Goal: Information Seeking & Learning: Learn about a topic

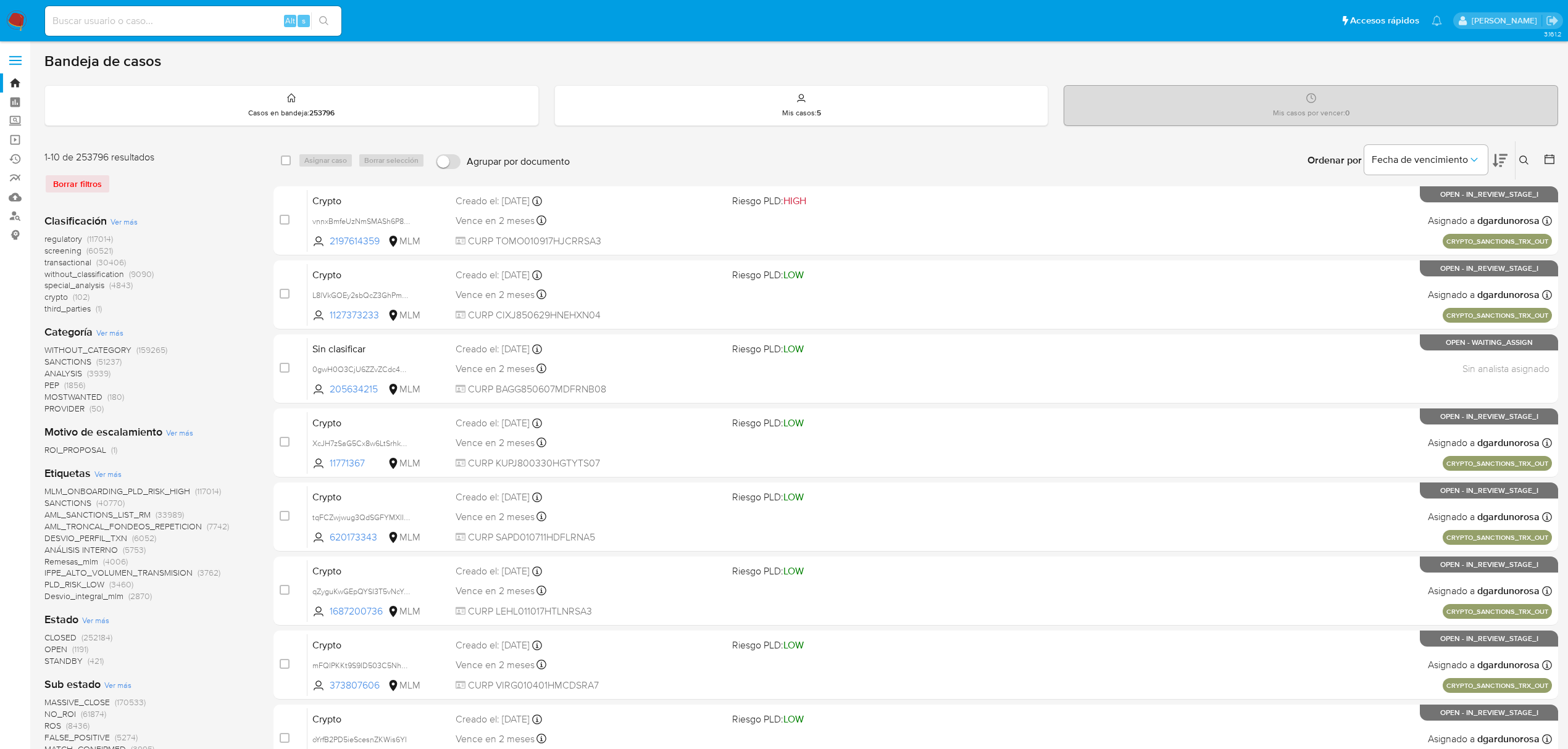
click at [200, 13] on input at bounding box center [193, 21] width 297 height 16
paste input "Transportes Soul"
click at [114, 16] on input "Transportes Soul" at bounding box center [193, 21] width 297 height 16
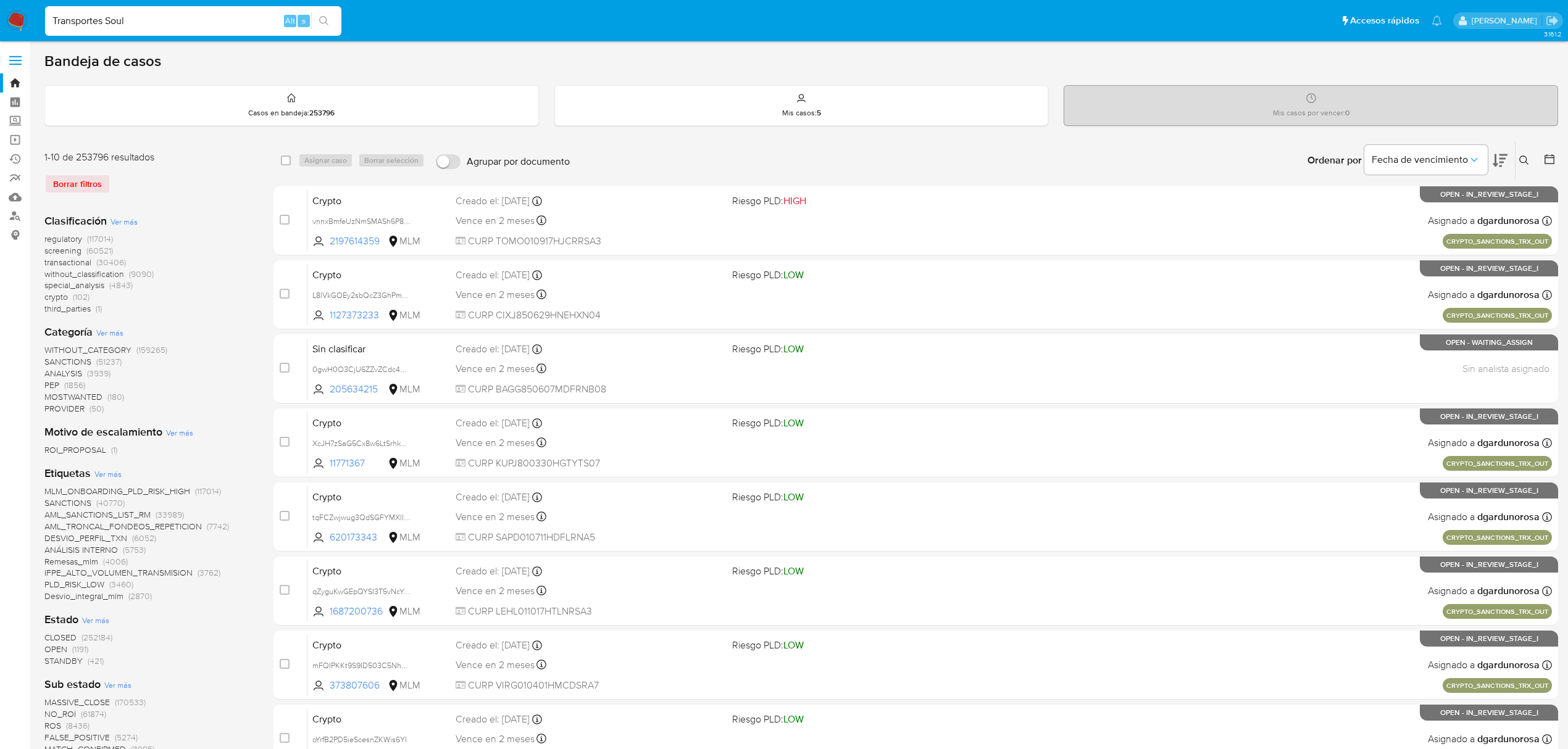
paste input "765667438"
type input "765667438"
click at [159, 21] on input "765667438" at bounding box center [193, 21] width 297 height 16
click at [322, 23] on icon "search-icon" at bounding box center [323, 21] width 10 height 10
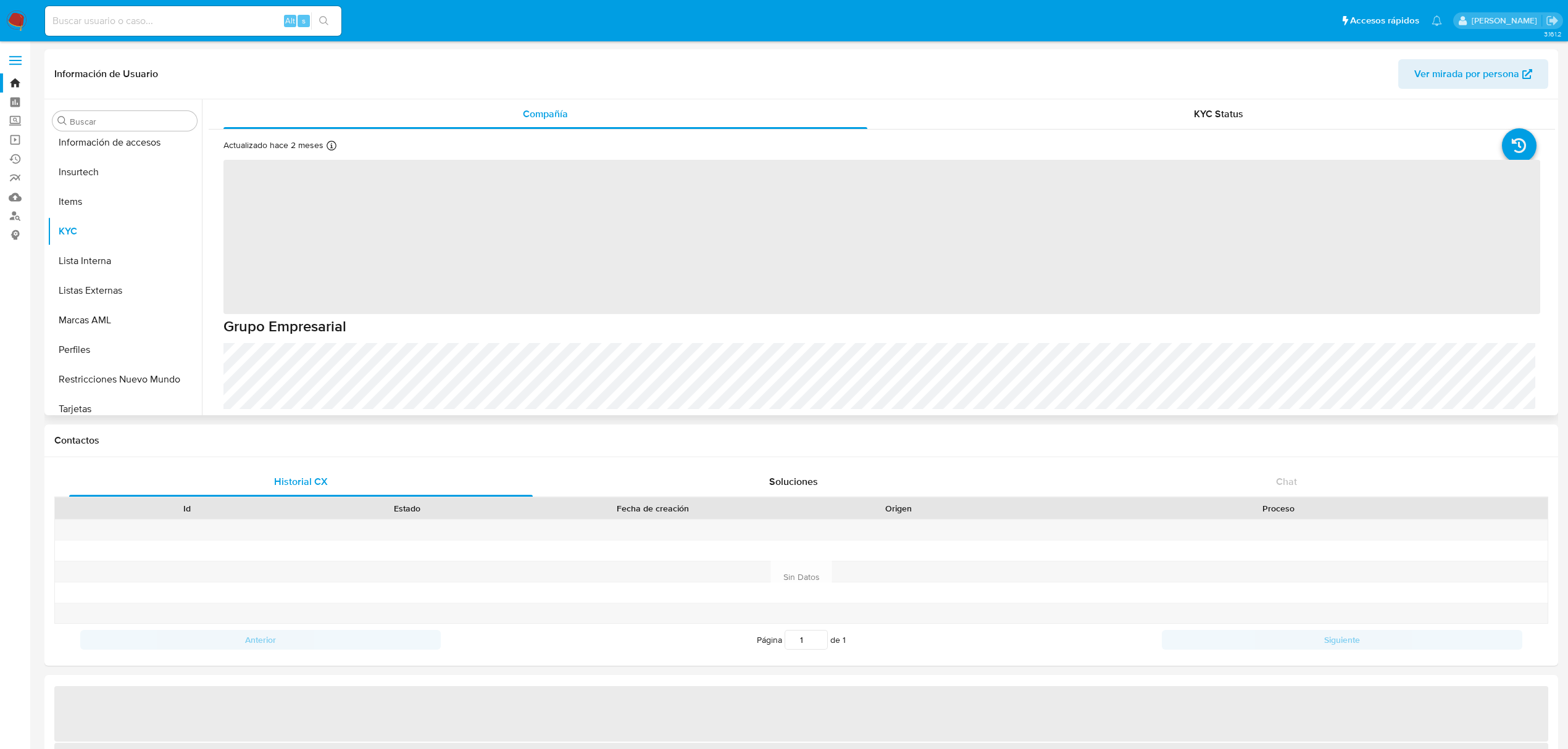
scroll to position [581, 0]
select select "10"
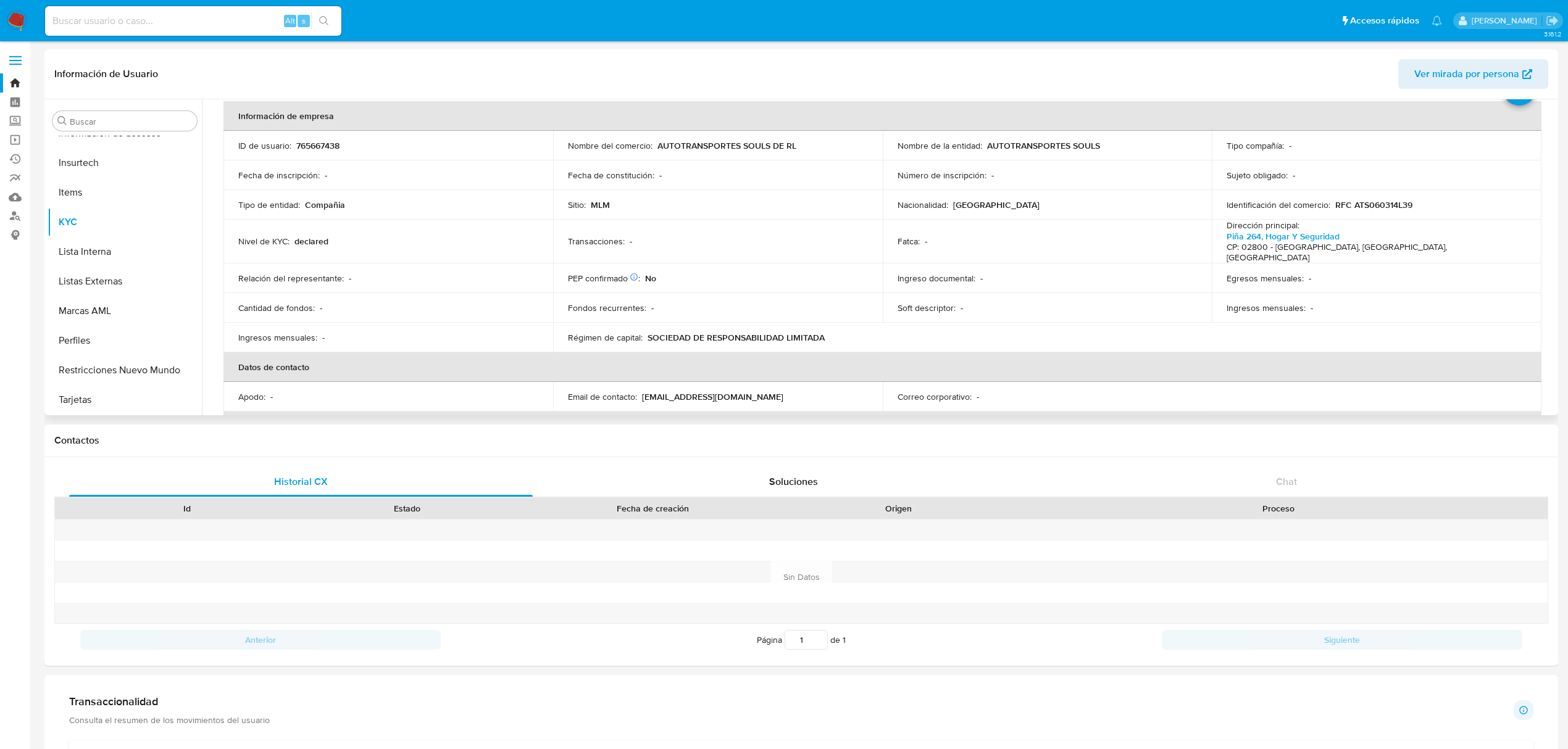
scroll to position [82, 0]
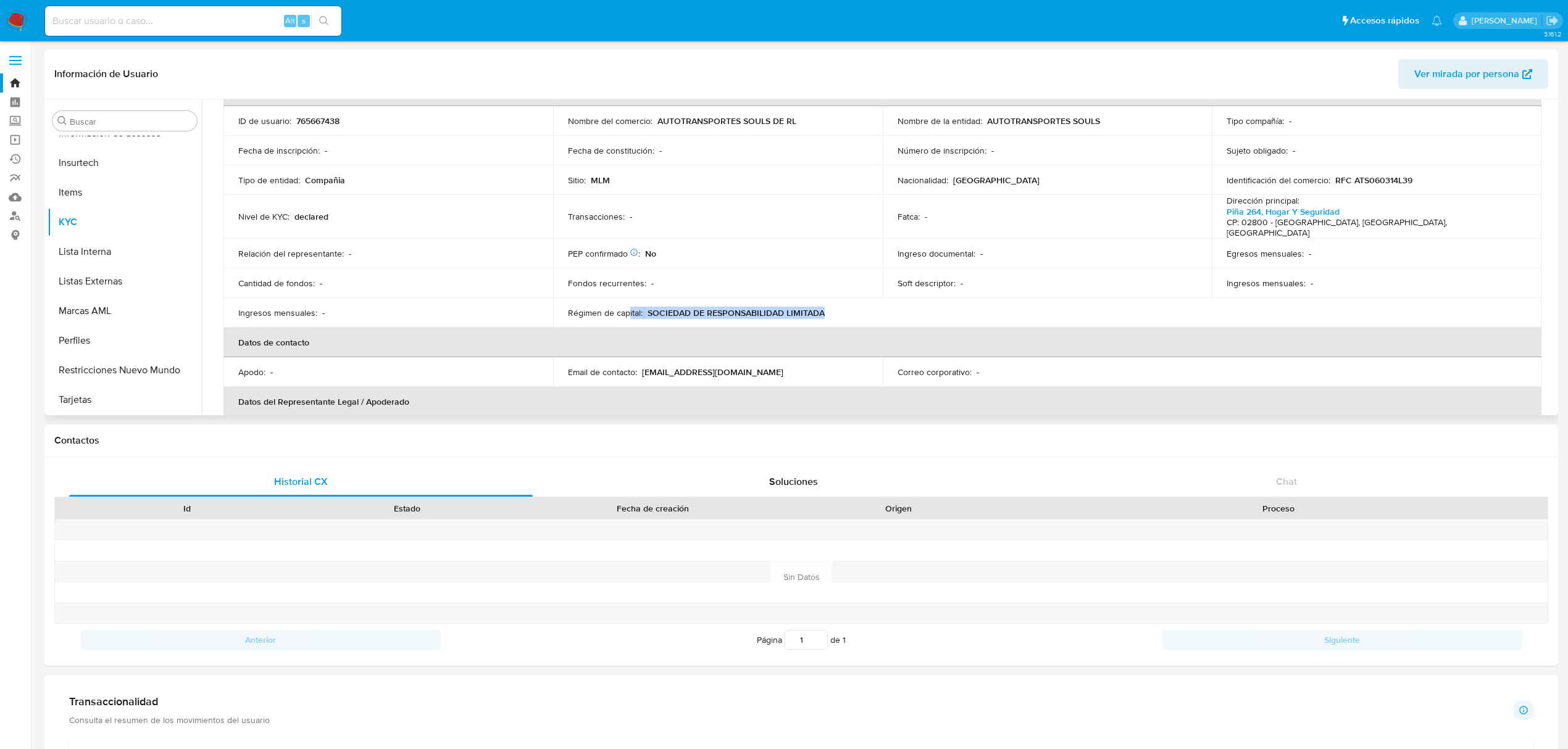
drag, startPoint x: 850, startPoint y: 295, endPoint x: 653, endPoint y: 309, distance: 197.5
click at [628, 307] on div "Régimen de capital : SOCIEDAD DE RESPONSABILIDAD LIMITADA" at bounding box center [718, 313] width 300 height 11
click at [140, 25] on input at bounding box center [193, 21] width 297 height 16
paste input "2631561811"
type input "2631561811"
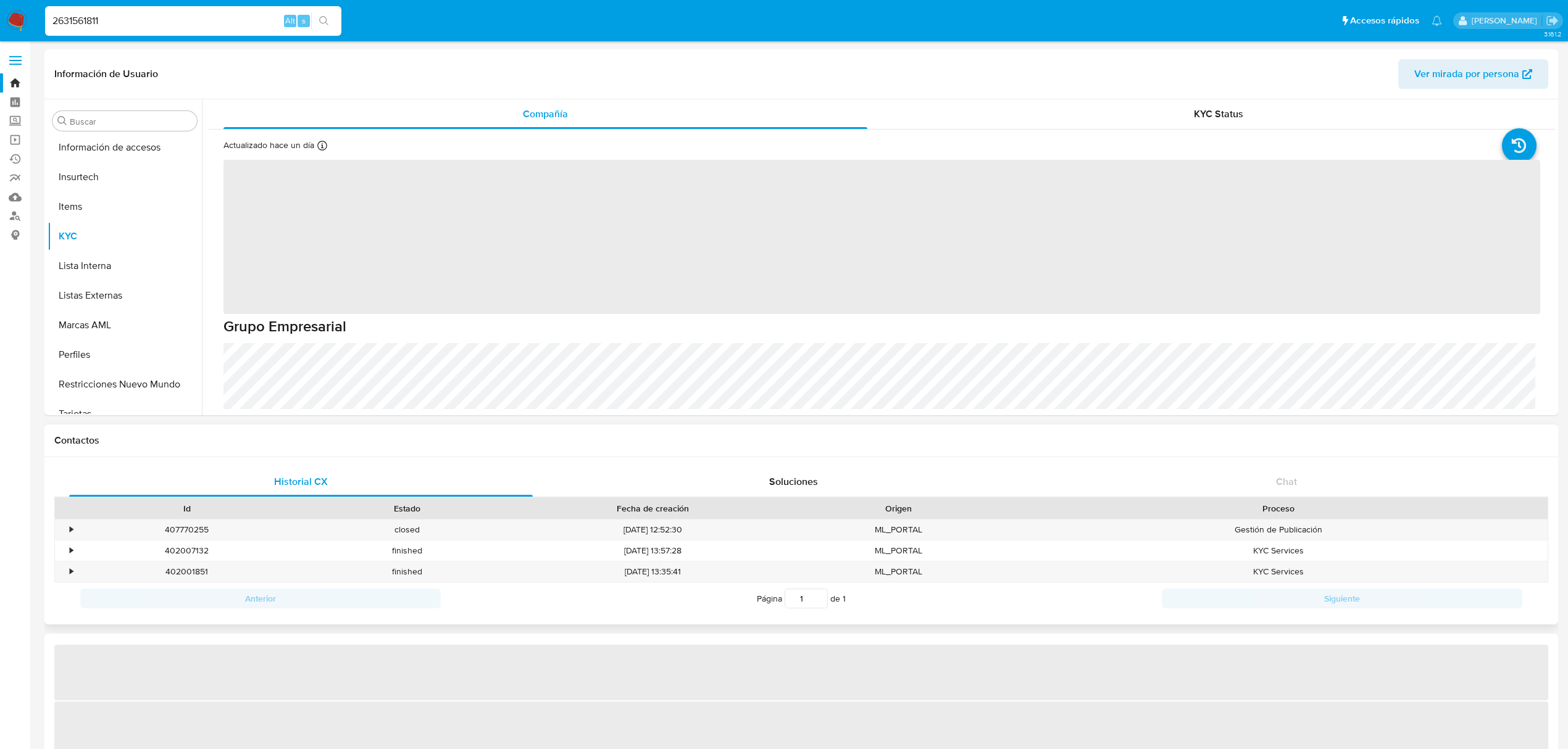
scroll to position [581, 0]
select select "10"
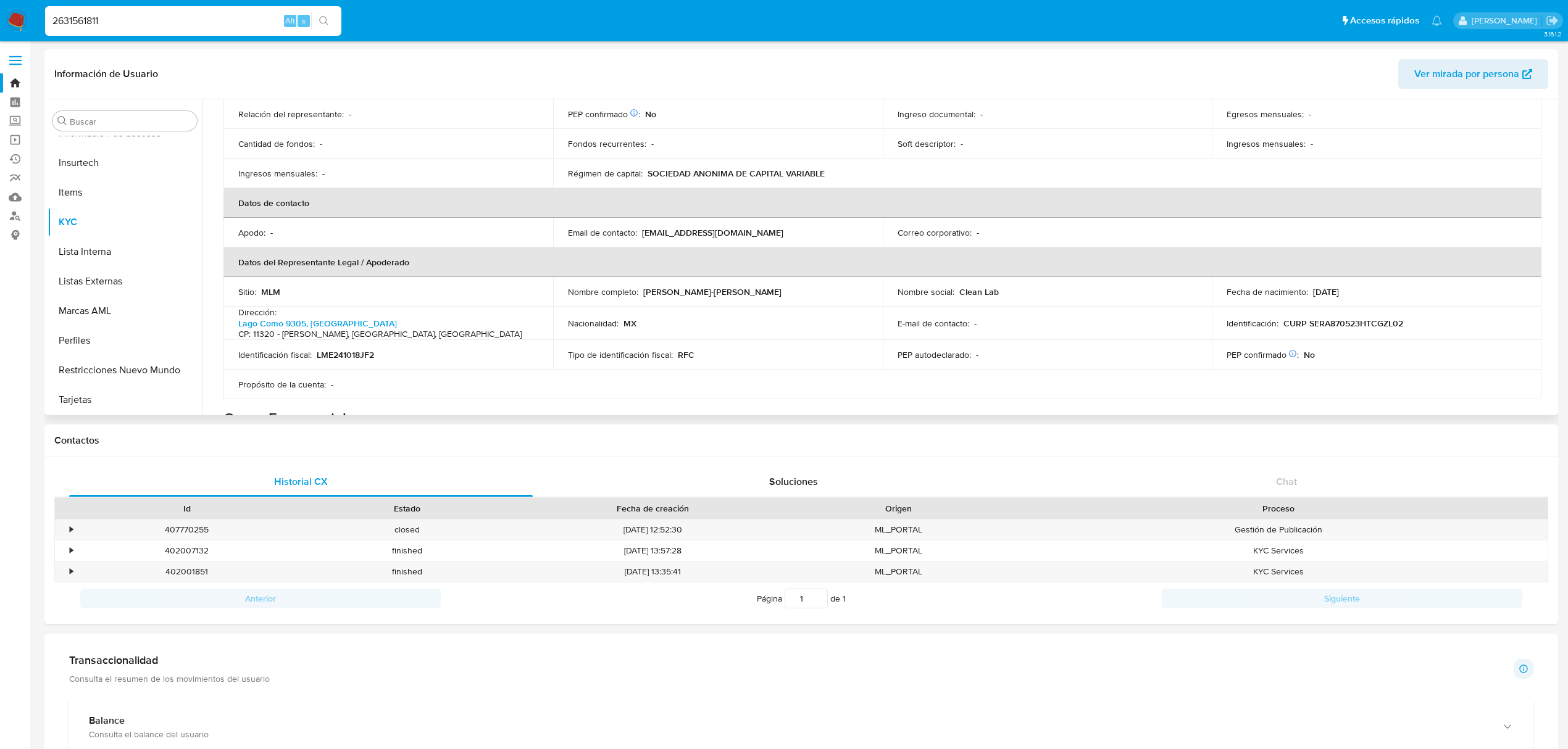
scroll to position [247, 0]
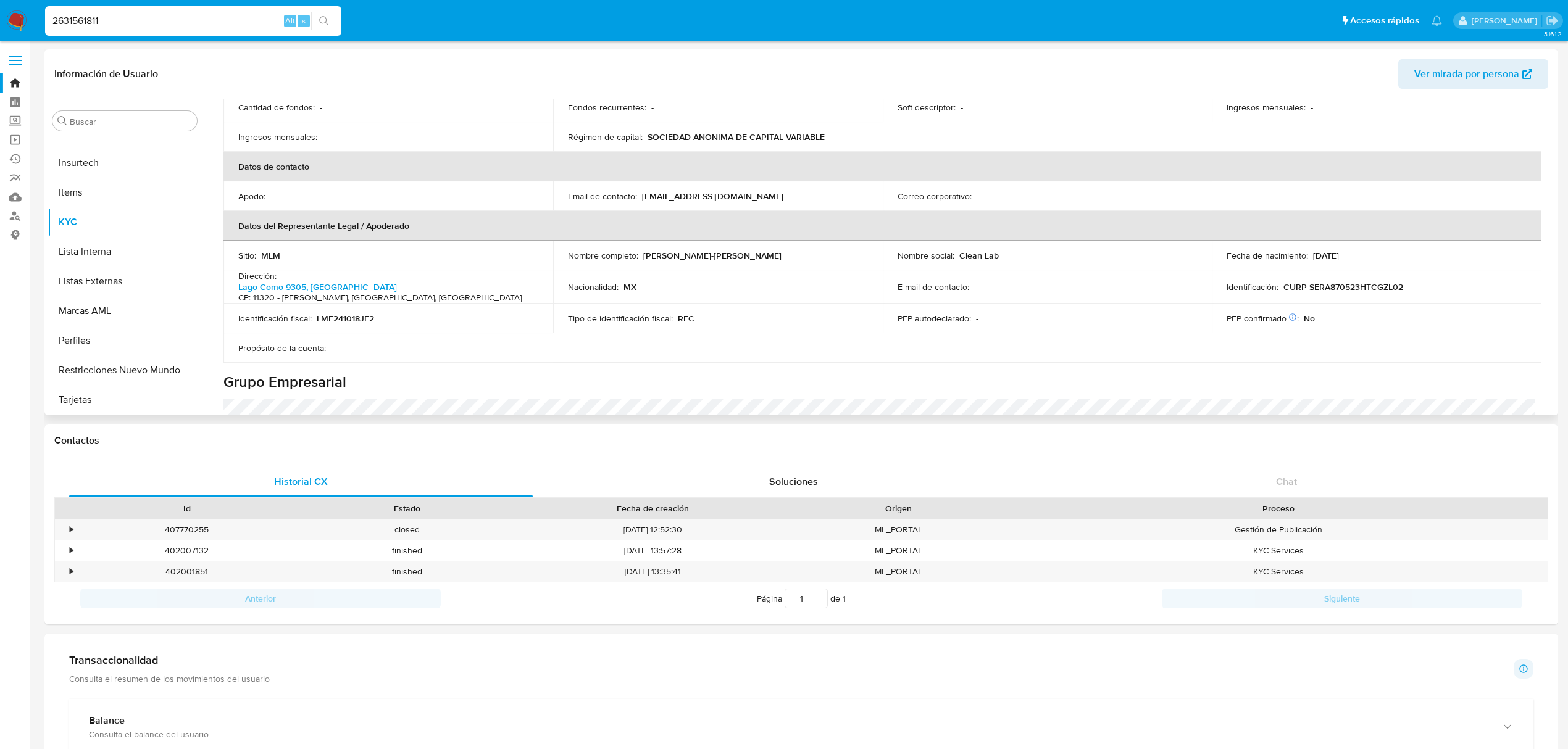
click at [337, 314] on p "LME241018JF2" at bounding box center [345, 318] width 57 height 11
copy p "LME241018JF2"
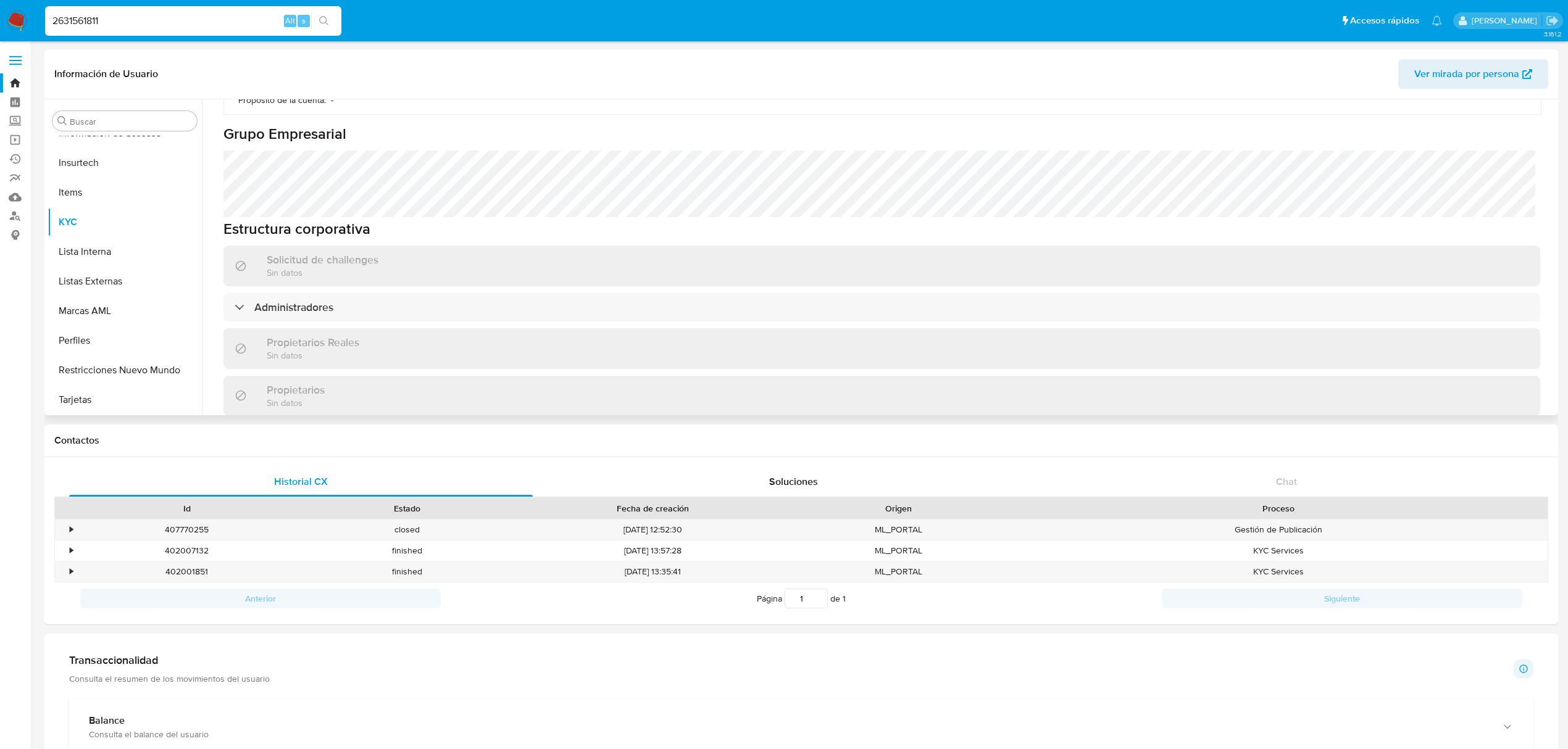
scroll to position [576, 0]
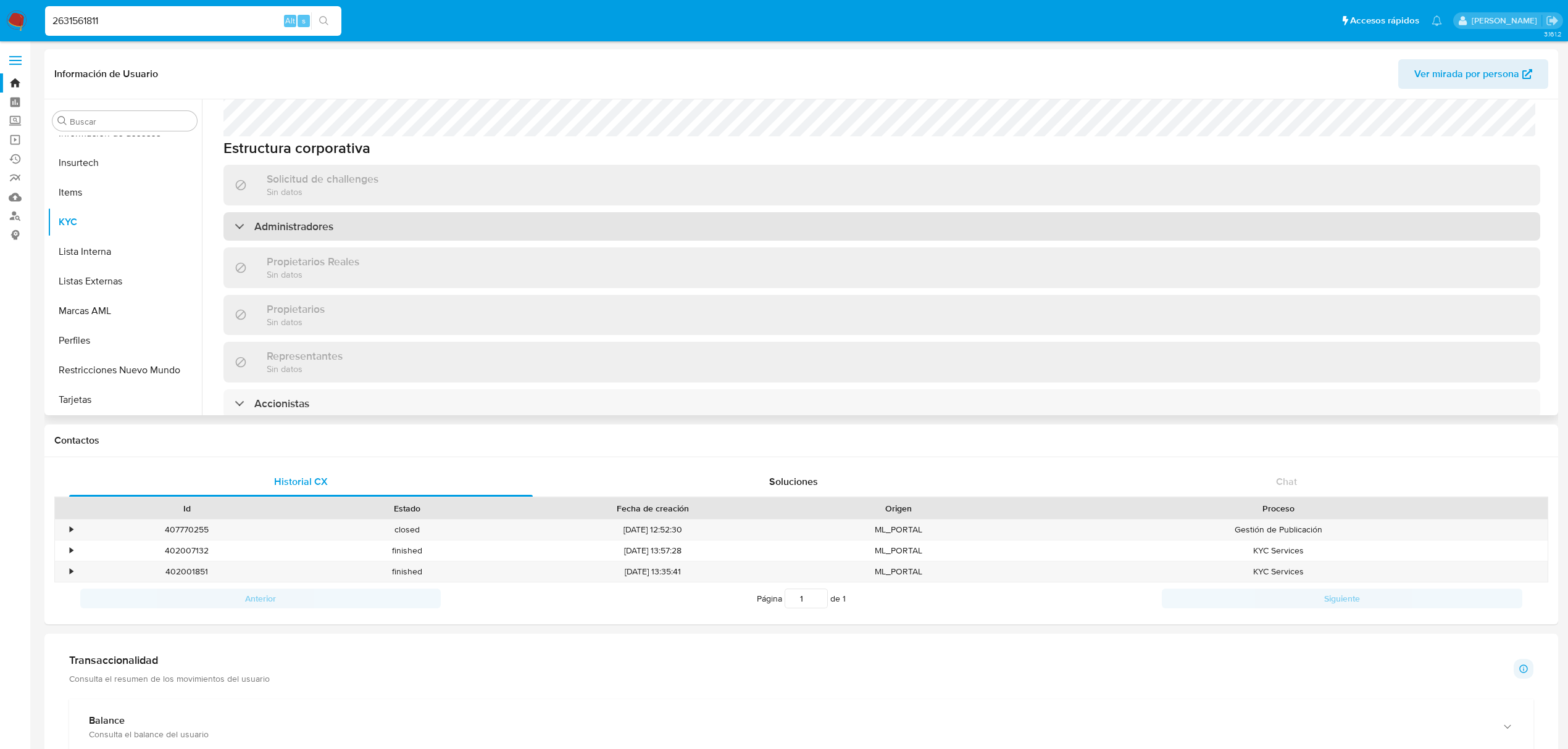
click at [320, 233] on div "Administradores" at bounding box center [882, 227] width 1317 height 29
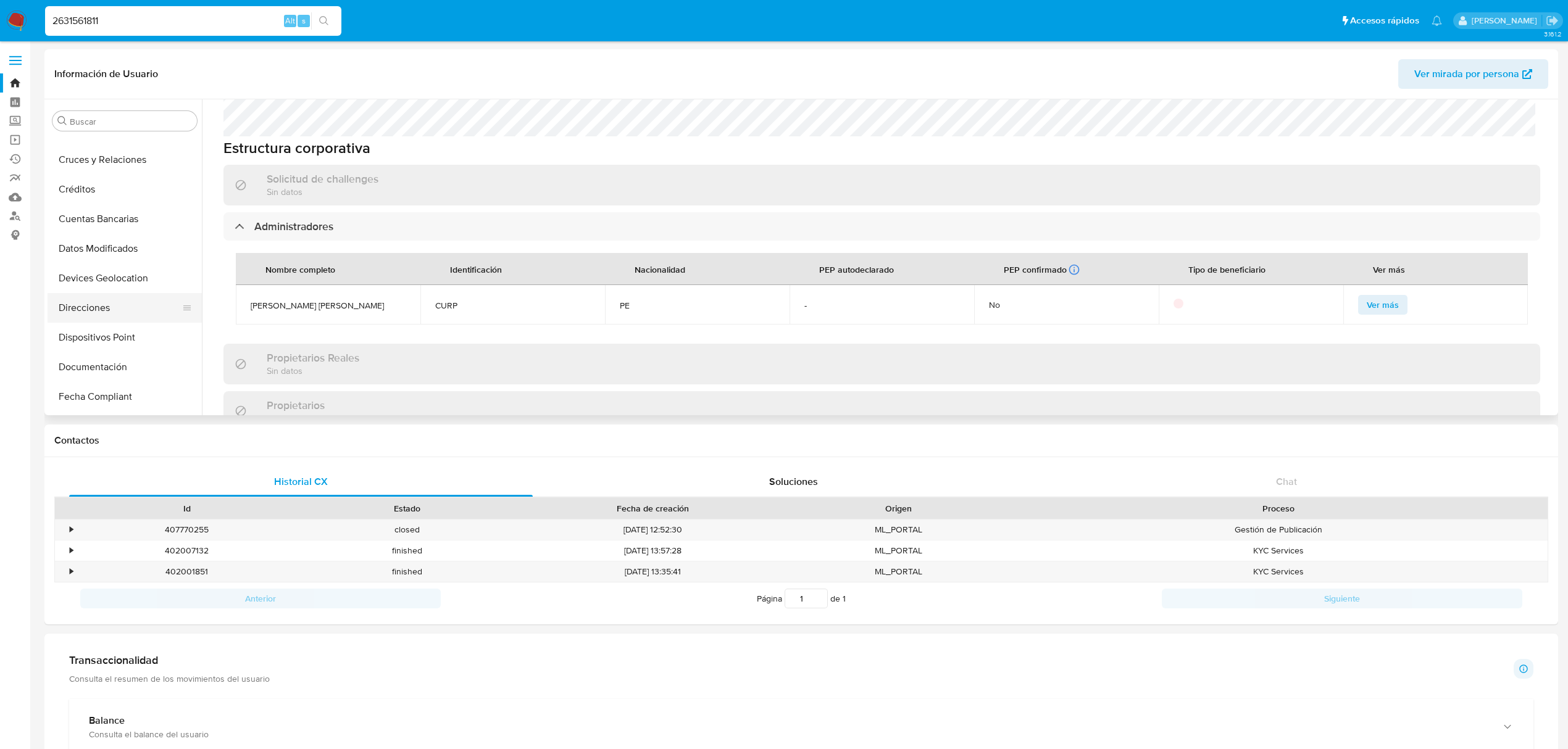
scroll to position [168, 0]
click at [134, 337] on button "Documentación" at bounding box center [119, 337] width 144 height 30
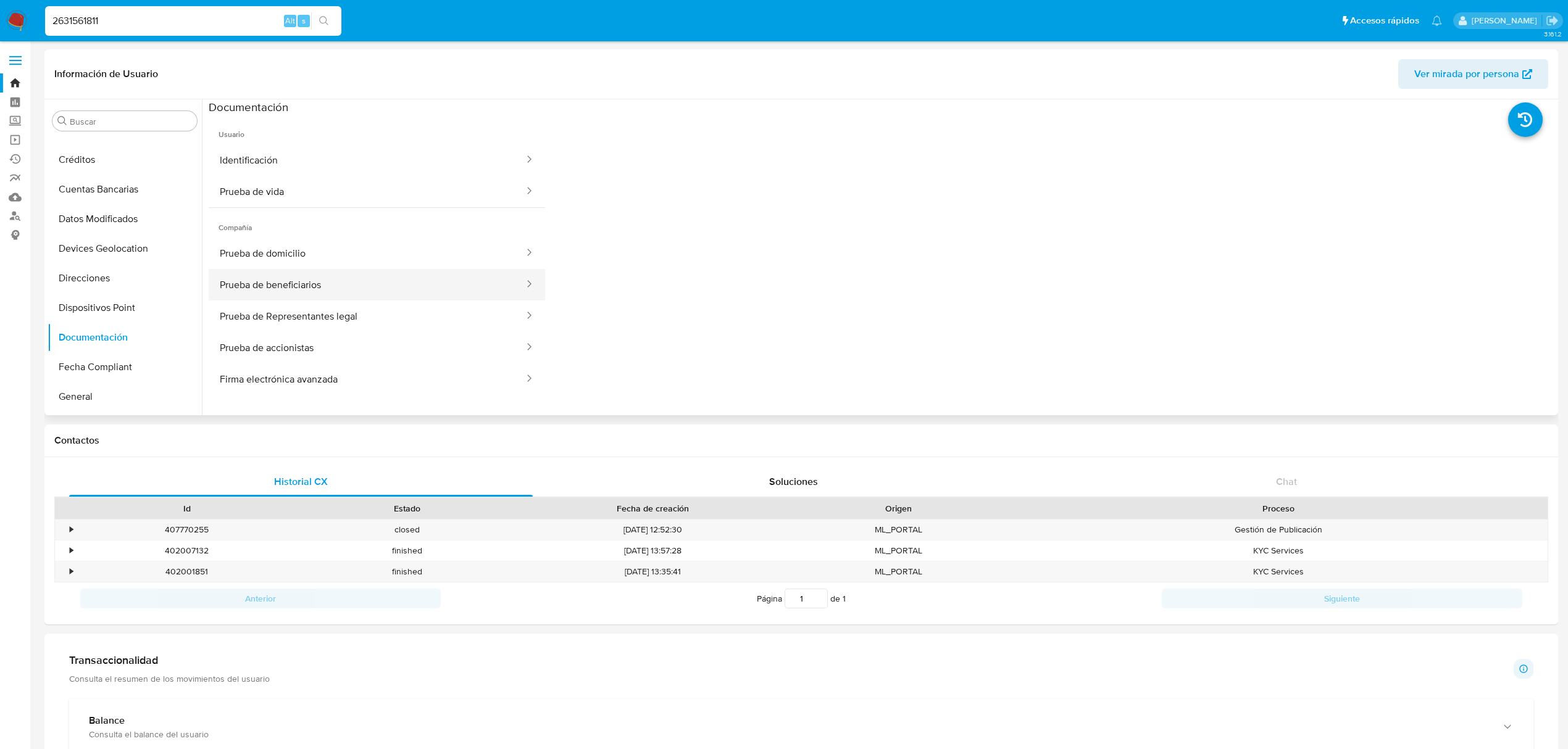
click at [349, 270] on button "Prueba de beneficiarios" at bounding box center [366, 284] width 316 height 31
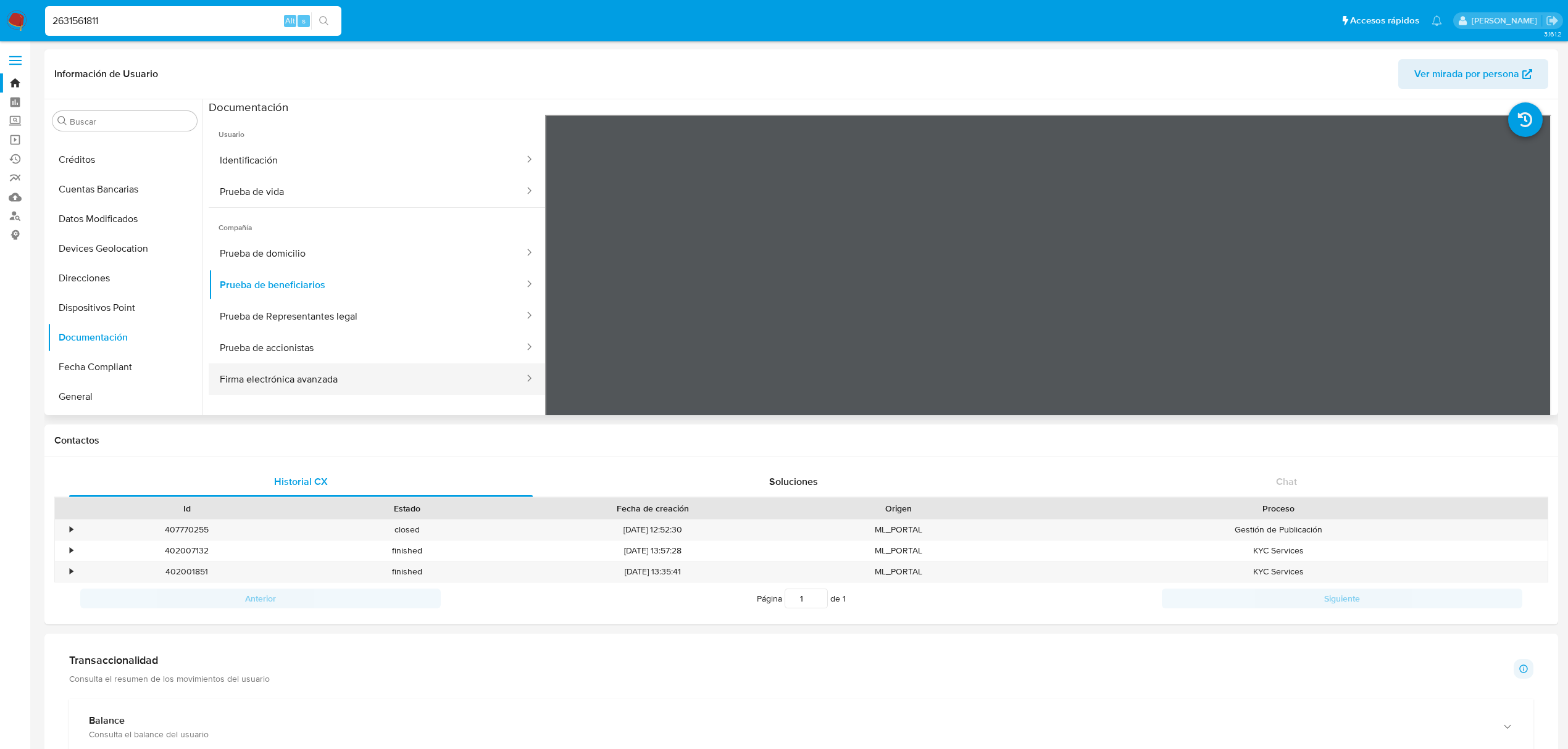
click at [289, 383] on button "Firma electrónica avanzada" at bounding box center [366, 379] width 316 height 31
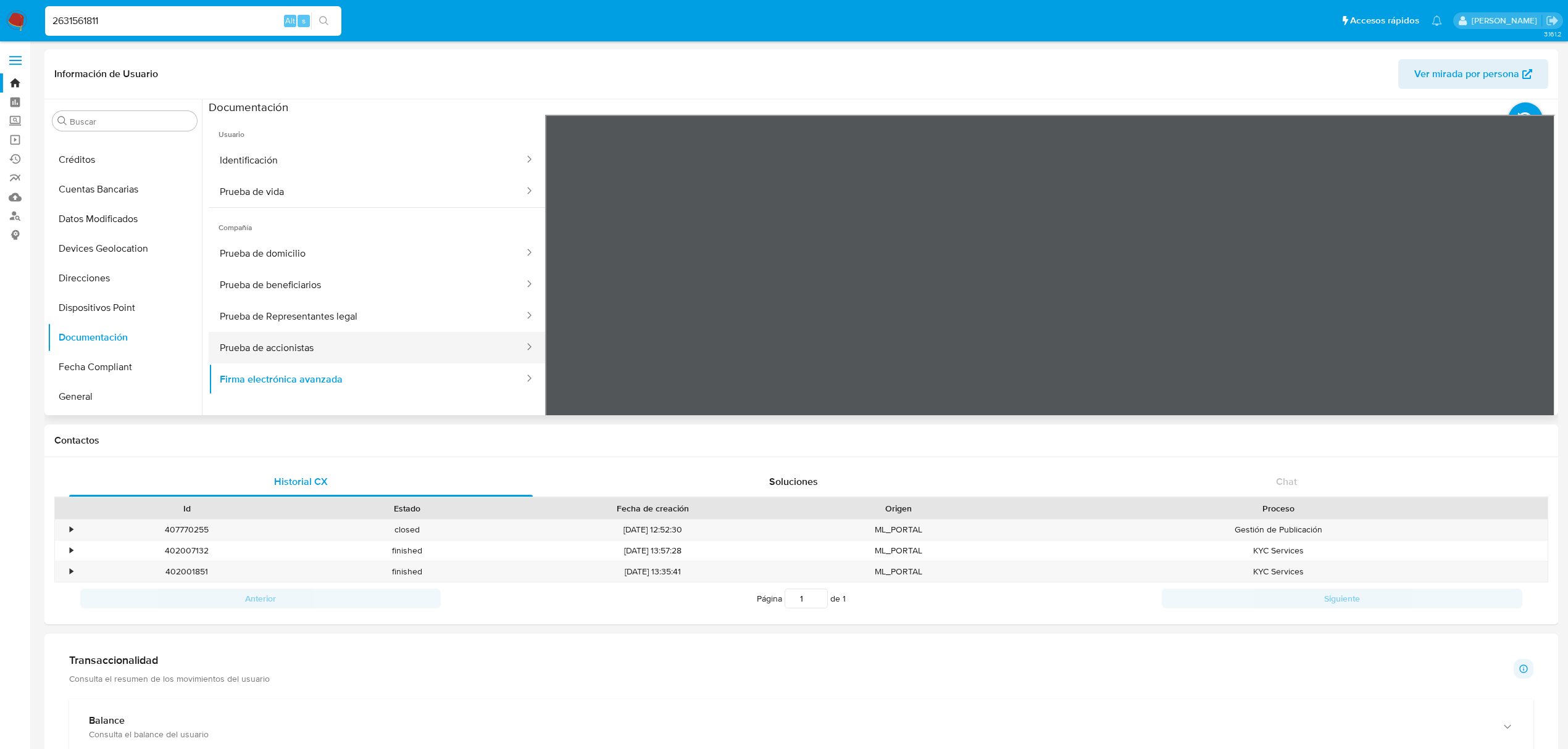
click at [341, 354] on button "Prueba de accionistas" at bounding box center [366, 348] width 316 height 31
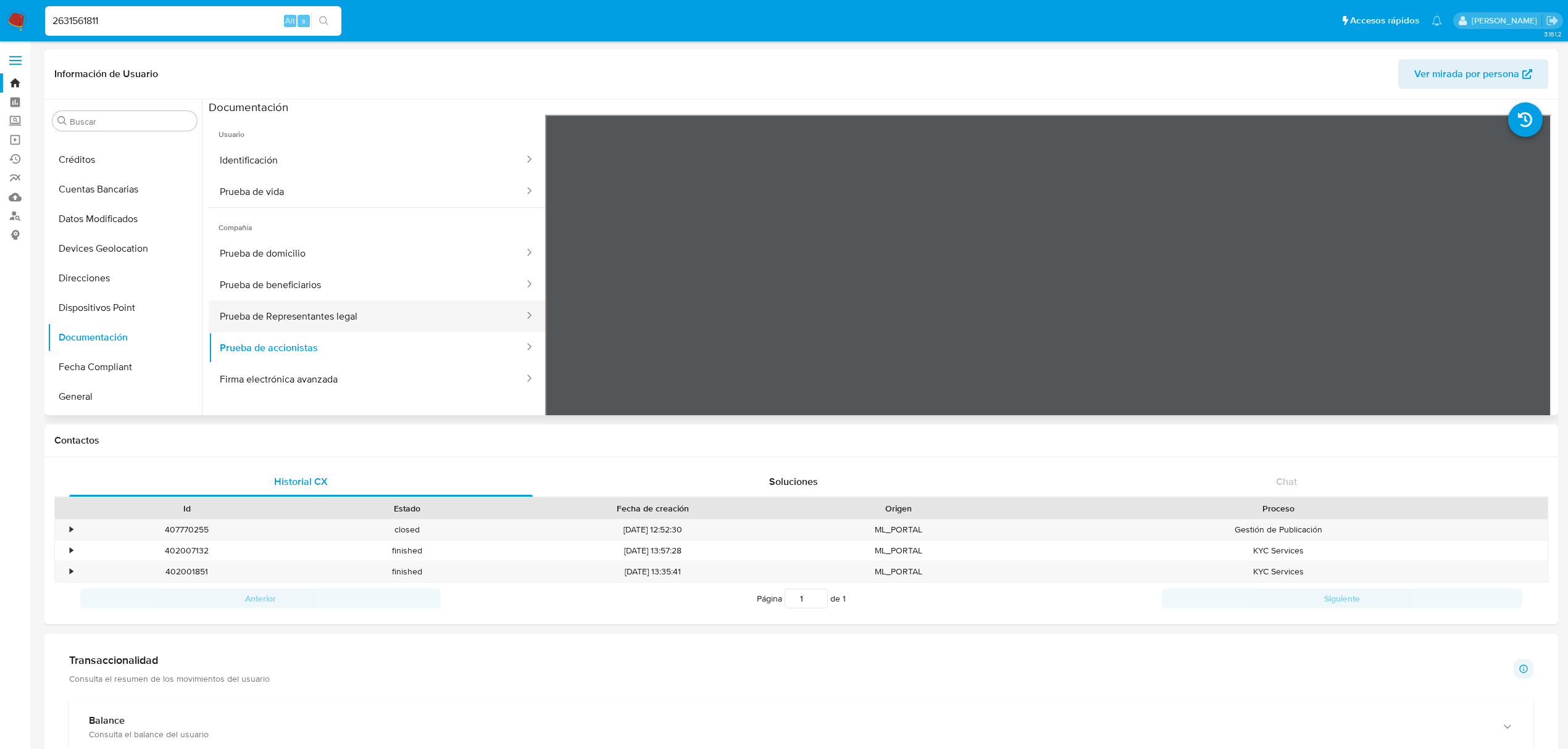
click at [288, 312] on button "Prueba de Representantes legal" at bounding box center [366, 316] width 316 height 31
drag, startPoint x: 401, startPoint y: 288, endPoint x: 420, endPoint y: 295, distance: 20.2
click at [403, 288] on button "Prueba de beneficiarios" at bounding box center [366, 284] width 316 height 31
click at [380, 260] on button "Prueba de domicilio" at bounding box center [366, 253] width 316 height 31
click at [188, 15] on input "2631561811" at bounding box center [193, 21] width 297 height 16
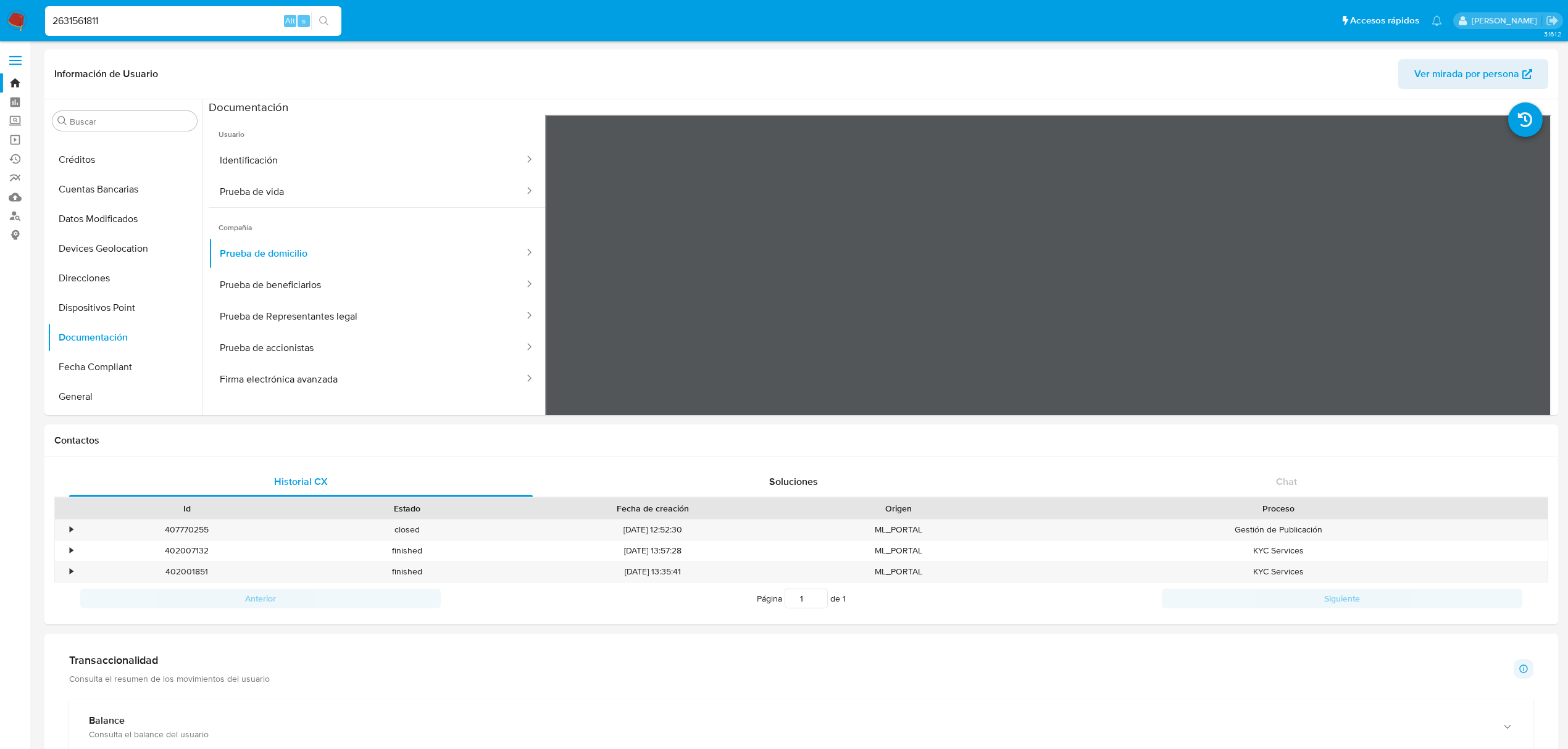
click at [188, 15] on input "2631561811" at bounding box center [193, 21] width 297 height 16
paste input "357759118"
type input "2357759118"
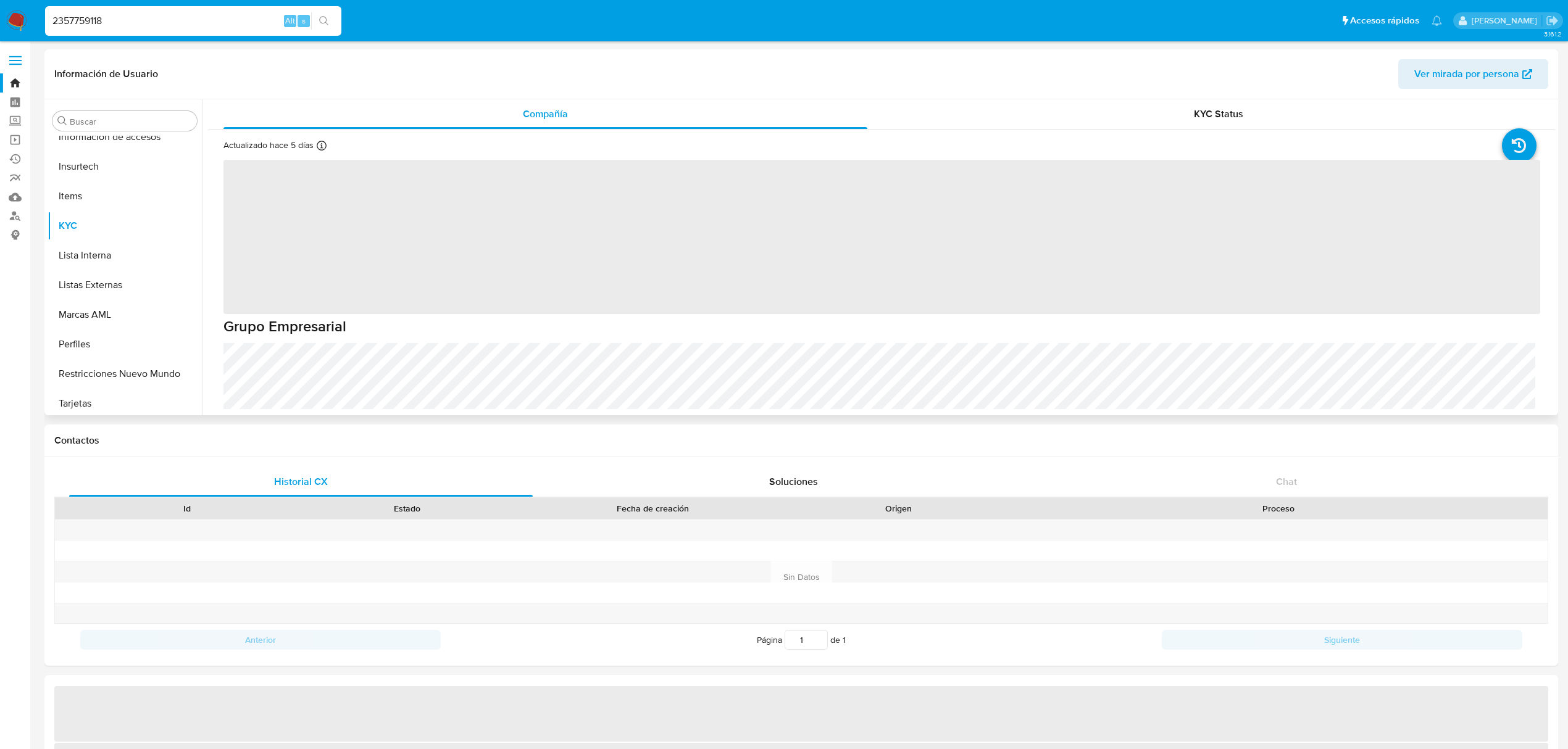
scroll to position [581, 0]
select select "10"
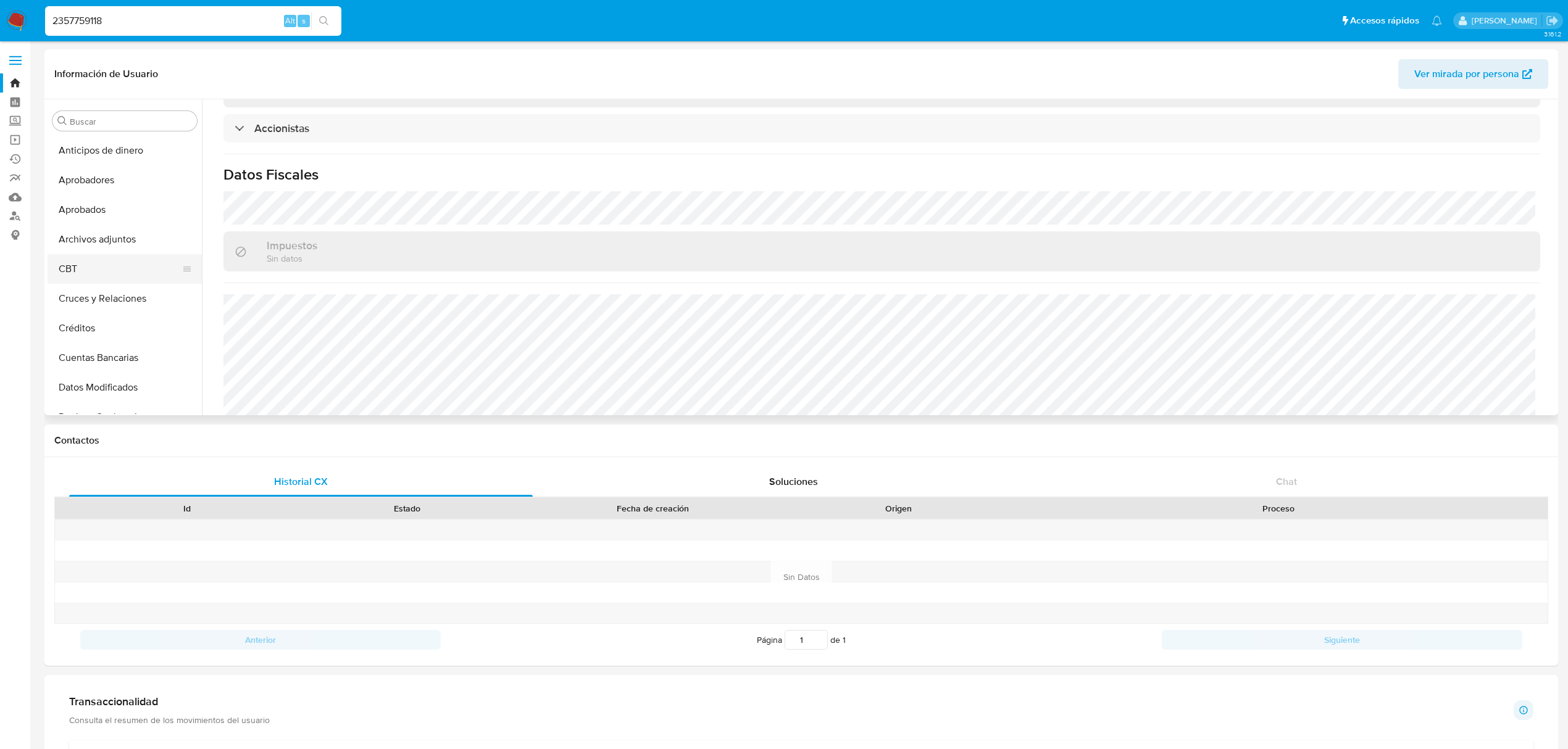
scroll to position [164, 0]
click at [107, 277] on button "Direcciones" at bounding box center [119, 282] width 144 height 30
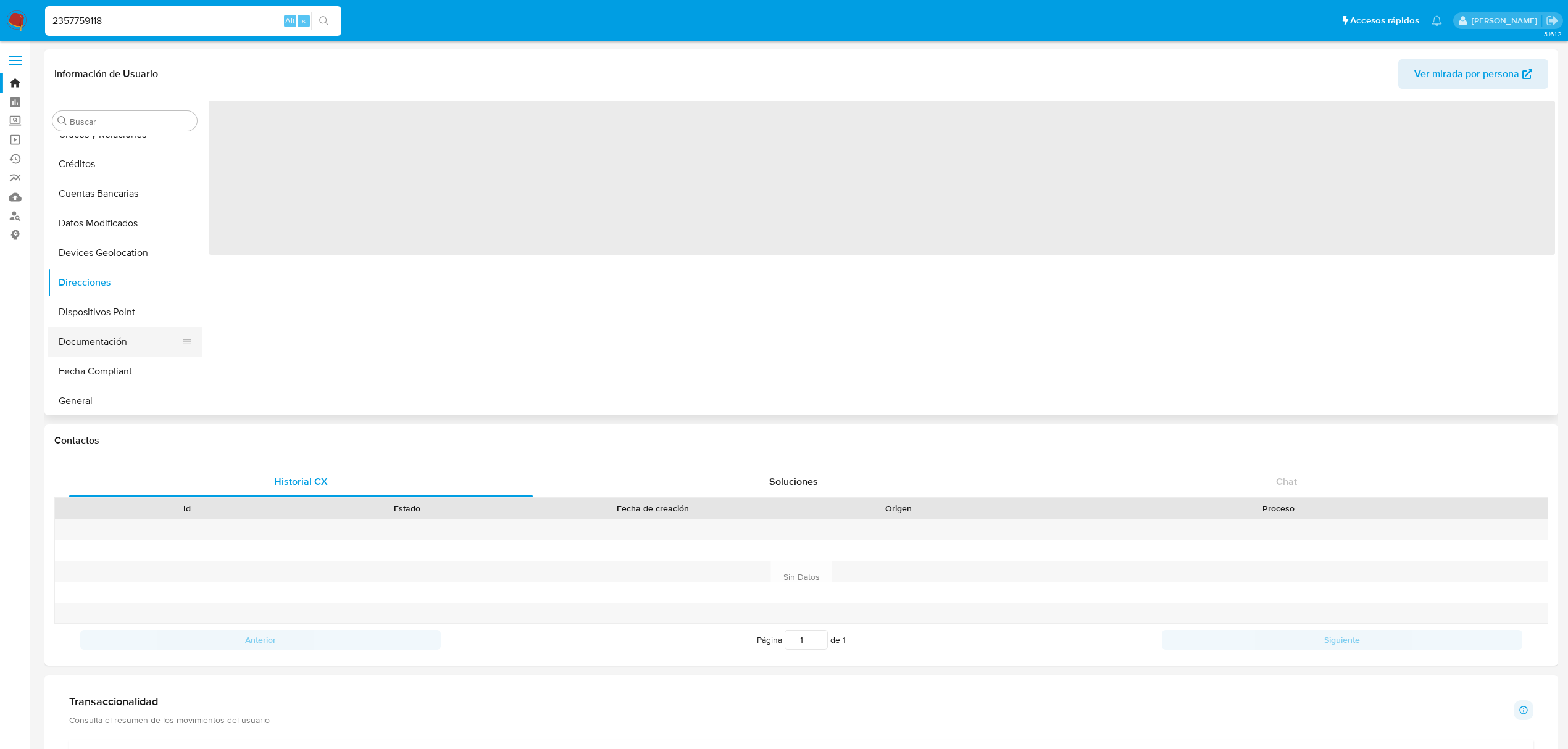
click at [92, 349] on button "Documentación" at bounding box center [119, 341] width 144 height 30
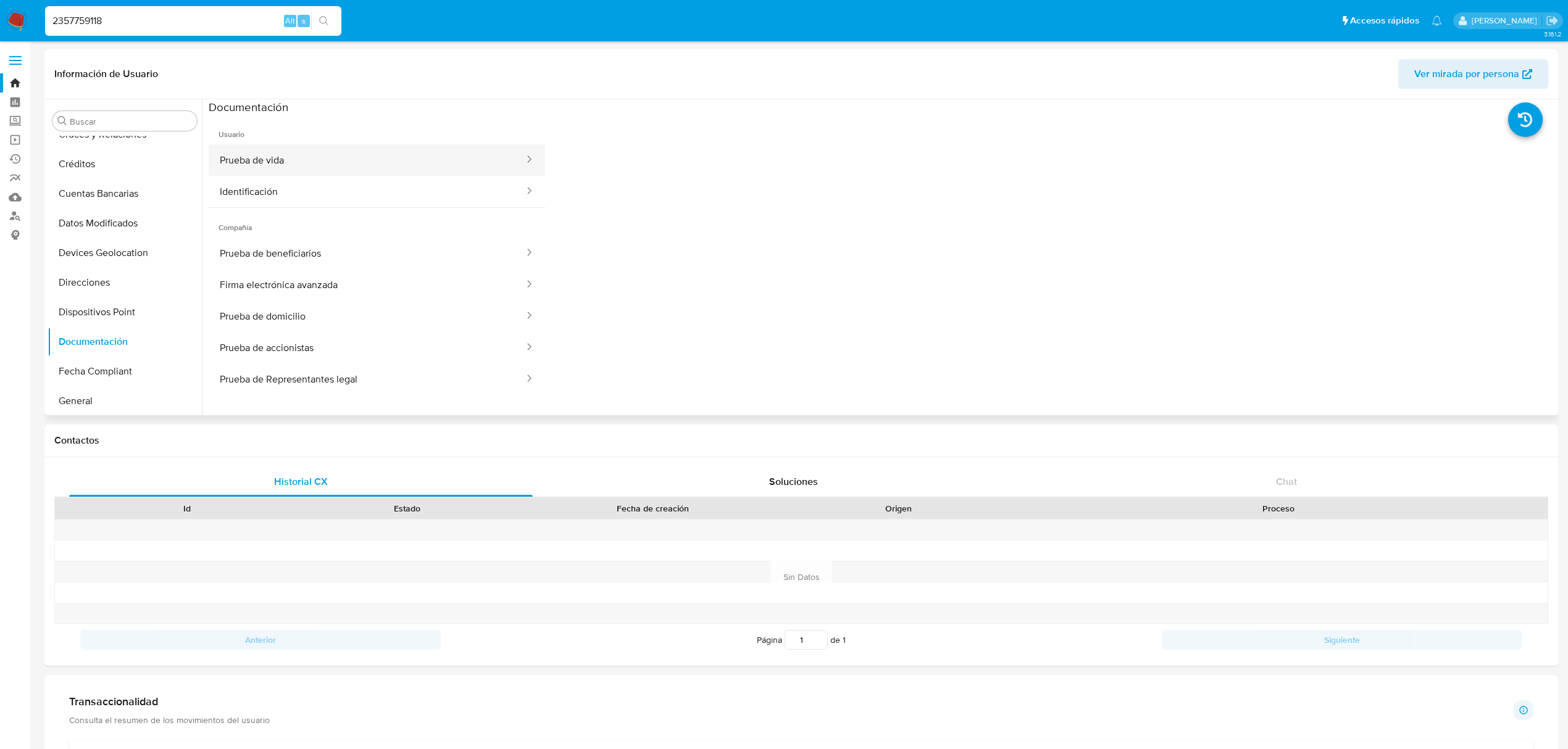
click at [313, 157] on button "Prueba de vida" at bounding box center [366, 159] width 316 height 31
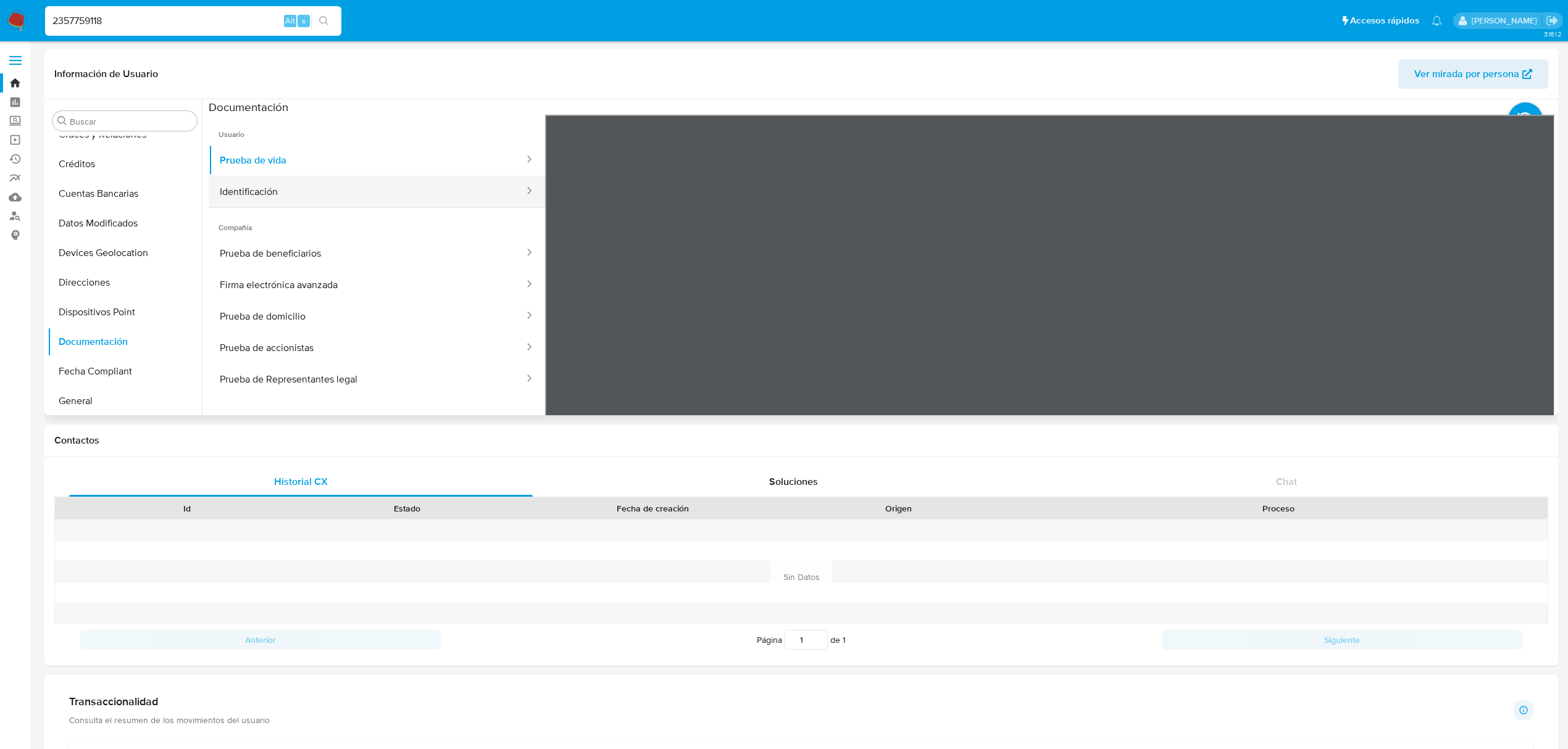
click at [278, 196] on button "Identificación" at bounding box center [366, 191] width 316 height 31
click at [309, 260] on button "Prueba de beneficiarios" at bounding box center [366, 253] width 316 height 31
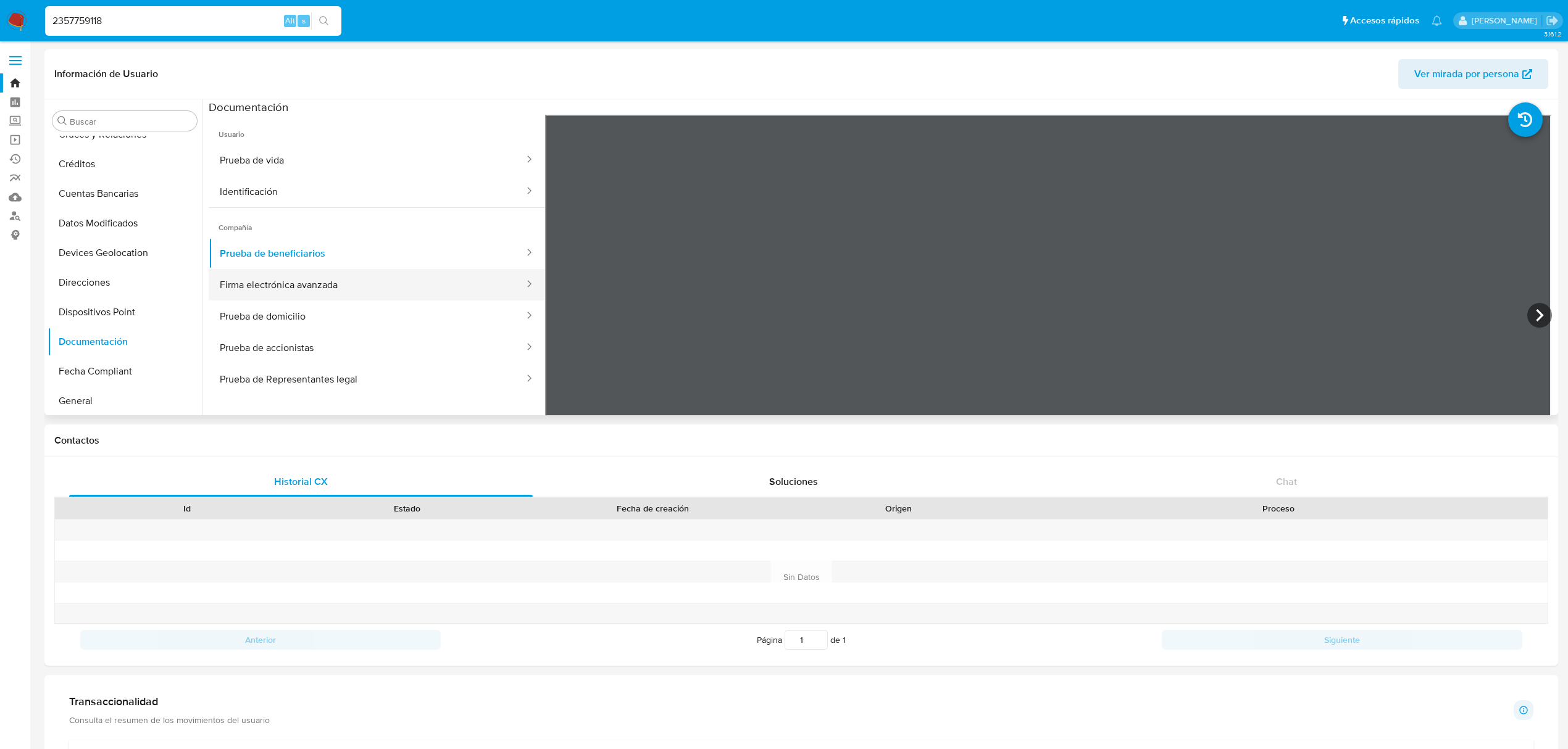
click at [268, 295] on button "Firma electrónica avanzada" at bounding box center [366, 284] width 316 height 31
click at [306, 319] on button "Prueba de domicilio" at bounding box center [366, 316] width 316 height 31
click at [306, 297] on button "Firma electrónica avanzada" at bounding box center [366, 284] width 316 height 31
click at [301, 322] on button "Prueba de domicilio" at bounding box center [366, 316] width 316 height 31
click at [274, 285] on button "Firma electrónica avanzada" at bounding box center [366, 284] width 316 height 31
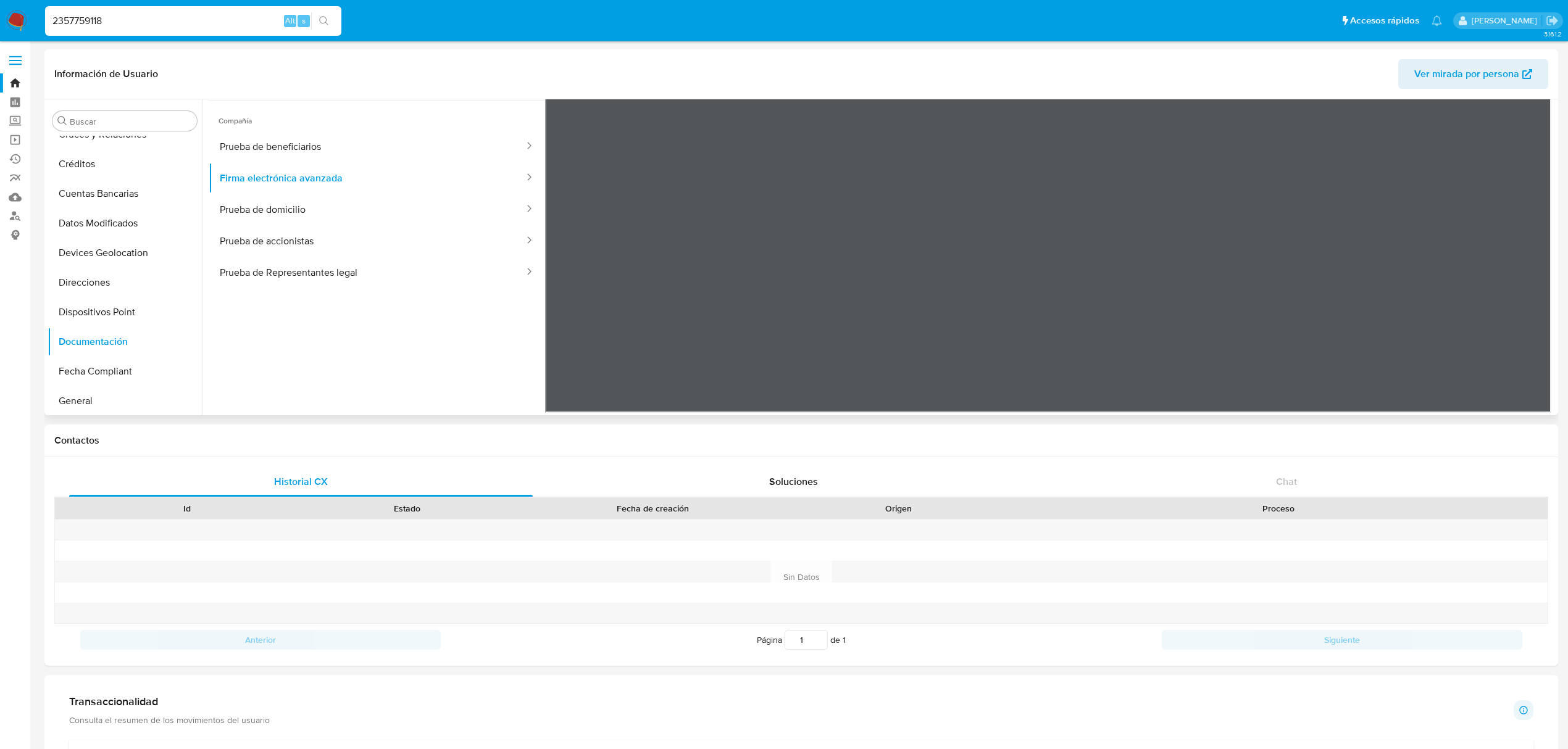
scroll to position [108, 0]
click at [280, 263] on button "Prueba de Representantes legal" at bounding box center [366, 271] width 316 height 31
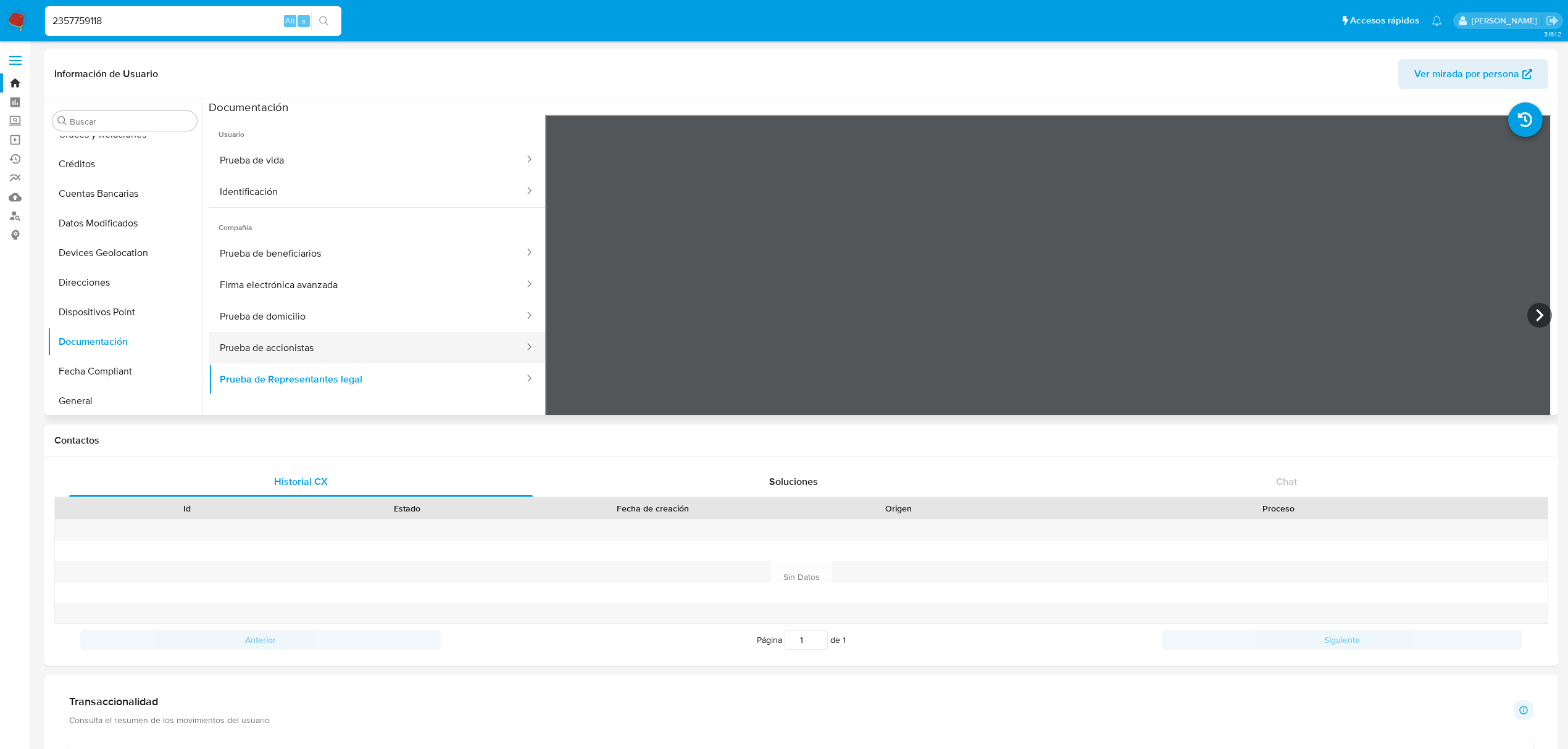
click at [358, 349] on button "Prueba de accionistas" at bounding box center [366, 348] width 316 height 31
click at [298, 320] on button "Prueba de domicilio" at bounding box center [366, 316] width 316 height 31
click at [357, 297] on button "Firma electrónica avanzada" at bounding box center [366, 284] width 316 height 31
click at [1521, 117] on icon at bounding box center [1525, 119] width 35 height 35
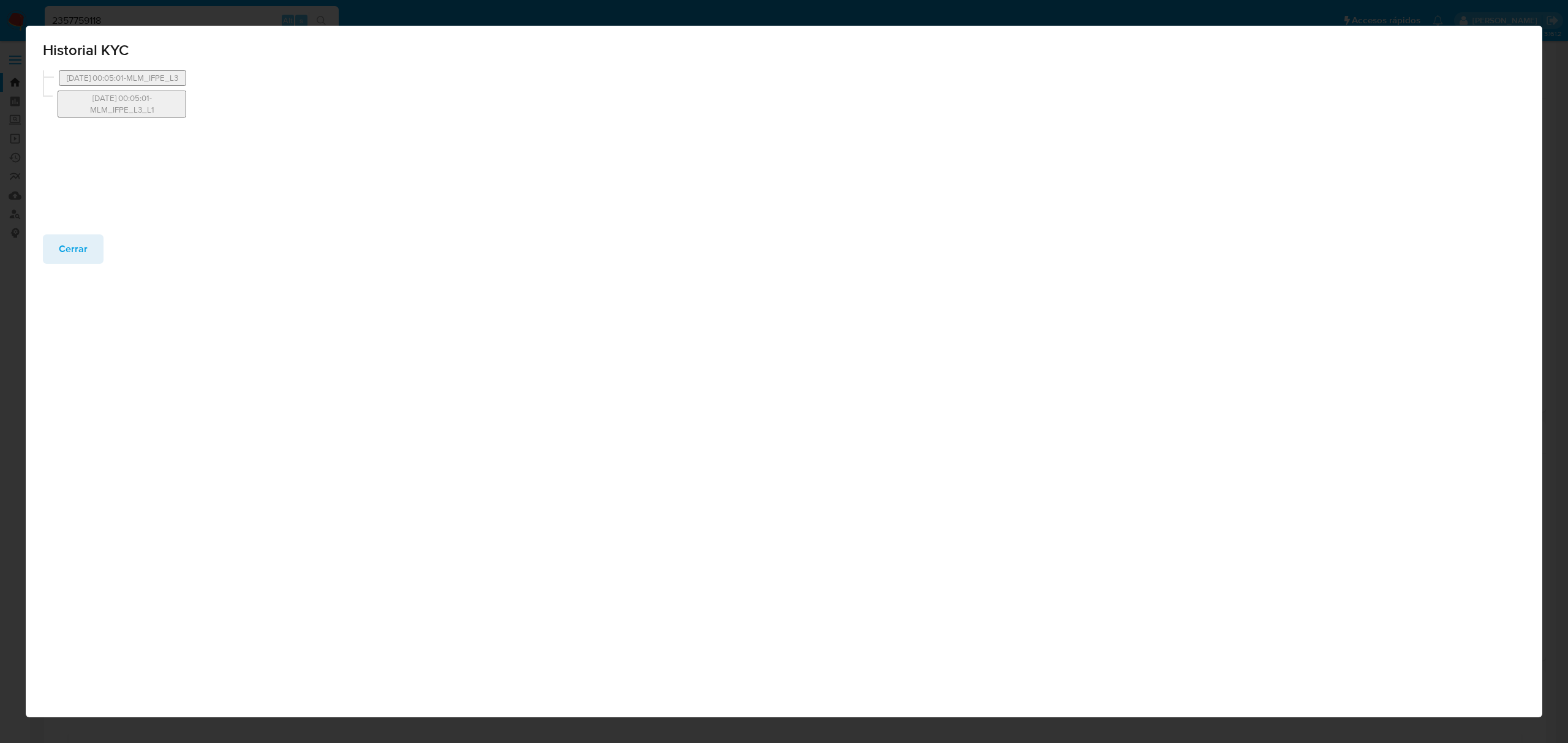
click at [77, 244] on span "Cerrar" at bounding box center [73, 249] width 28 height 27
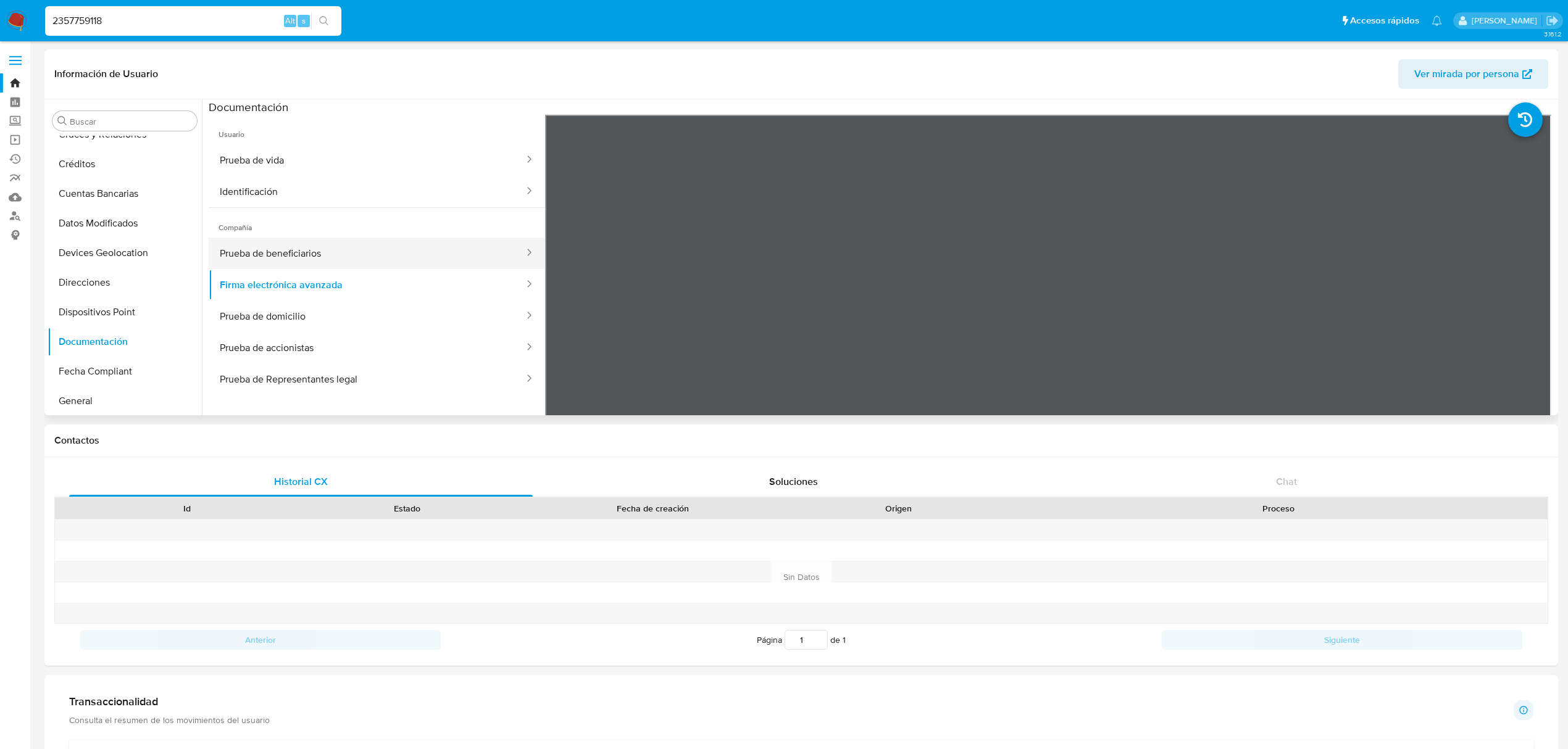
click at [324, 247] on button "Prueba de beneficiarios" at bounding box center [366, 253] width 316 height 31
click at [303, 202] on button "Identificación" at bounding box center [366, 191] width 316 height 31
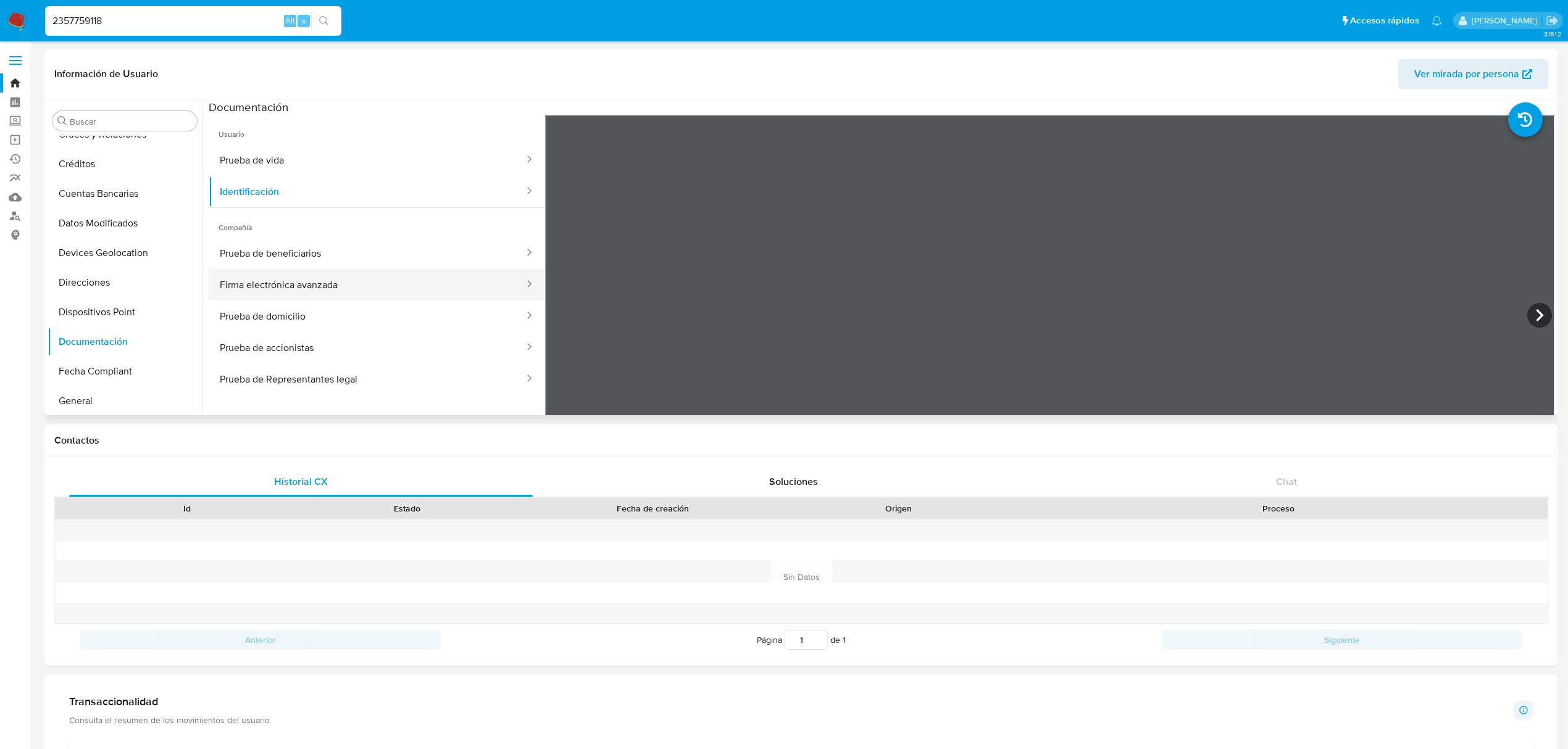
drag, startPoint x: 371, startPoint y: 277, endPoint x: 402, endPoint y: 294, distance: 35.4
click at [370, 277] on button "Firma electrónica avanzada" at bounding box center [366, 284] width 316 height 31
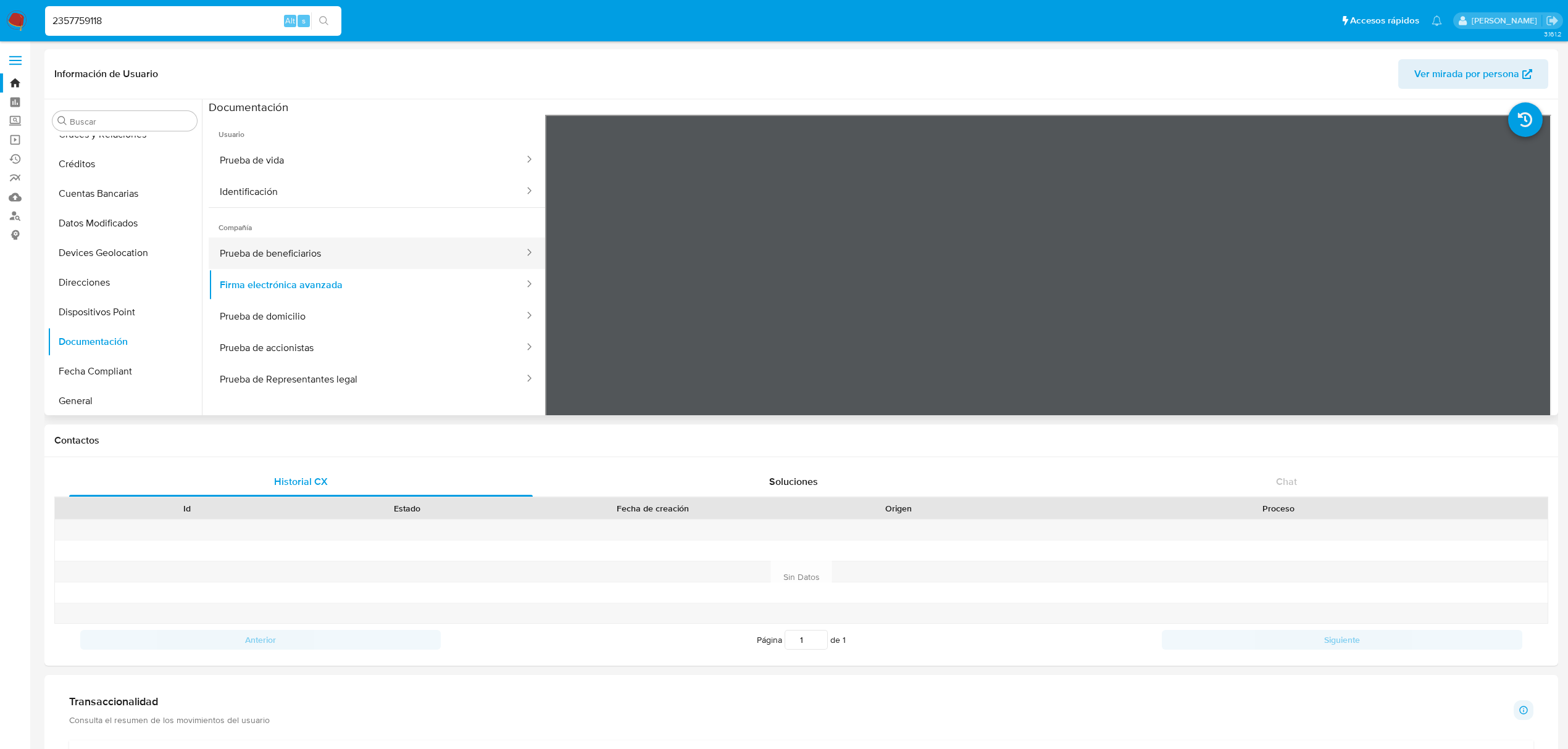
click at [337, 252] on button "Prueba de beneficiarios" at bounding box center [366, 253] width 316 height 31
click at [280, 291] on button "Firma electrónica avanzada" at bounding box center [366, 284] width 316 height 31
click at [334, 257] on button "Prueba de beneficiarios" at bounding box center [366, 253] width 316 height 31
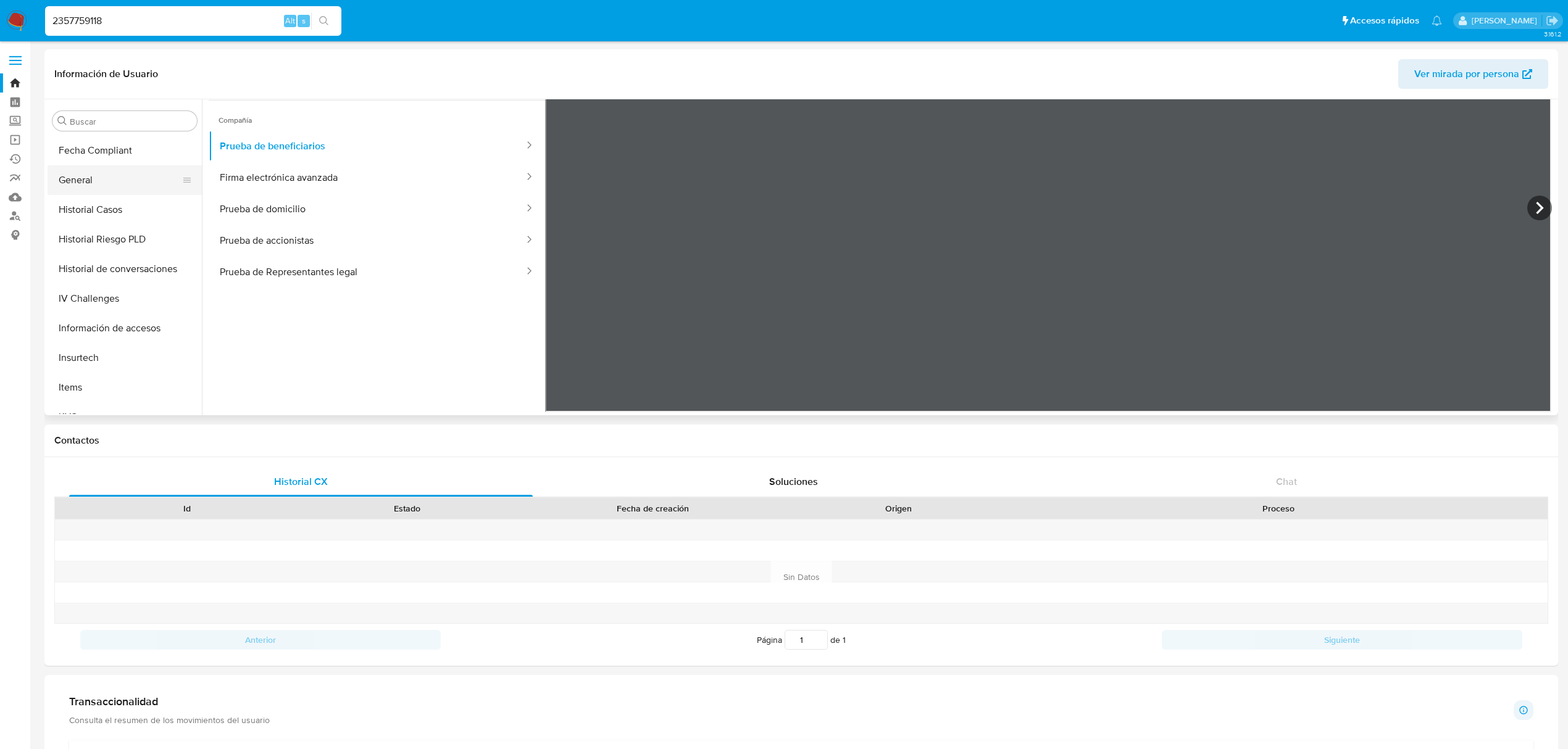
scroll to position [411, 0]
click at [104, 186] on button "Historial Casos" at bounding box center [119, 184] width 144 height 30
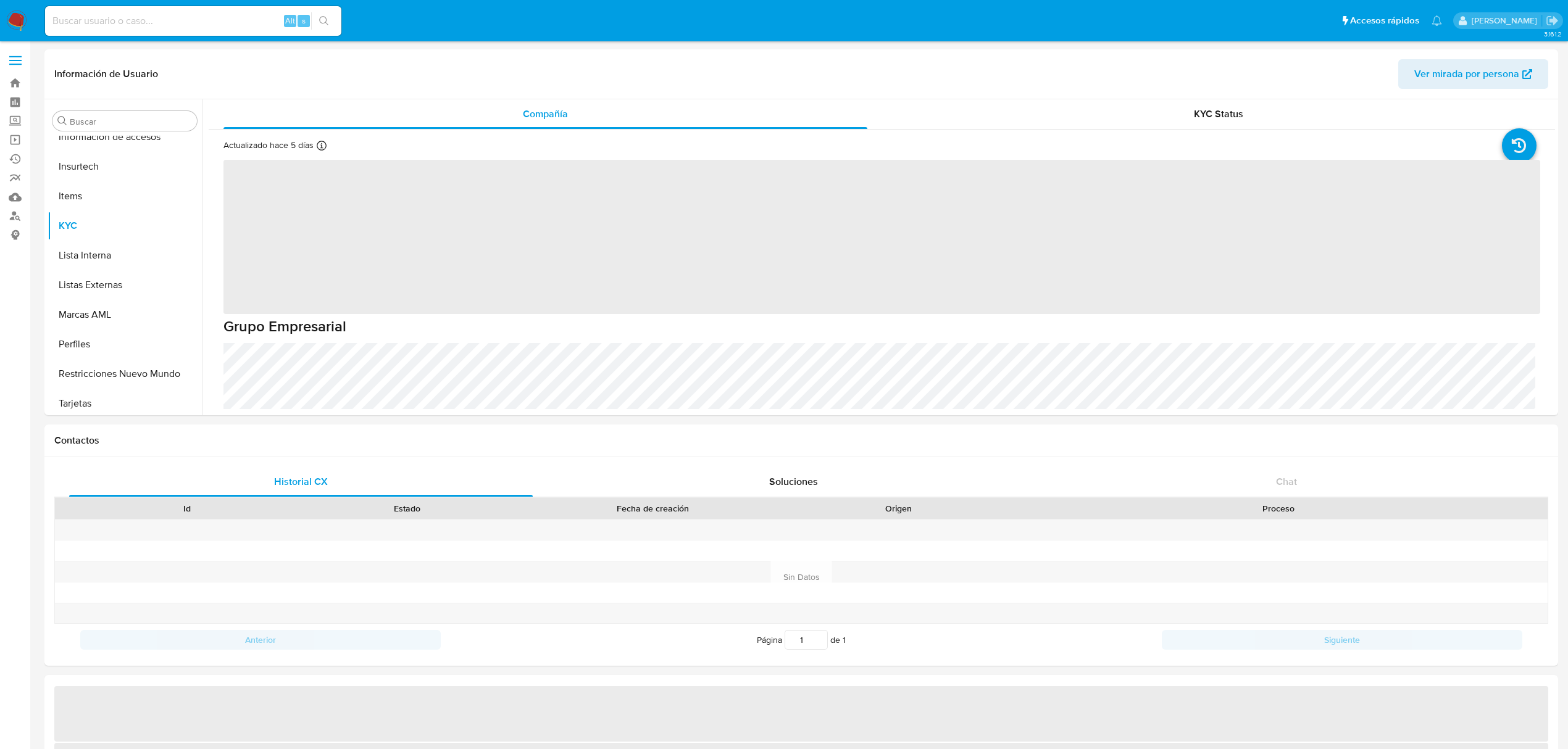
scroll to position [581, 0]
click at [202, 13] on input at bounding box center [193, 21] width 297 height 16
select select "10"
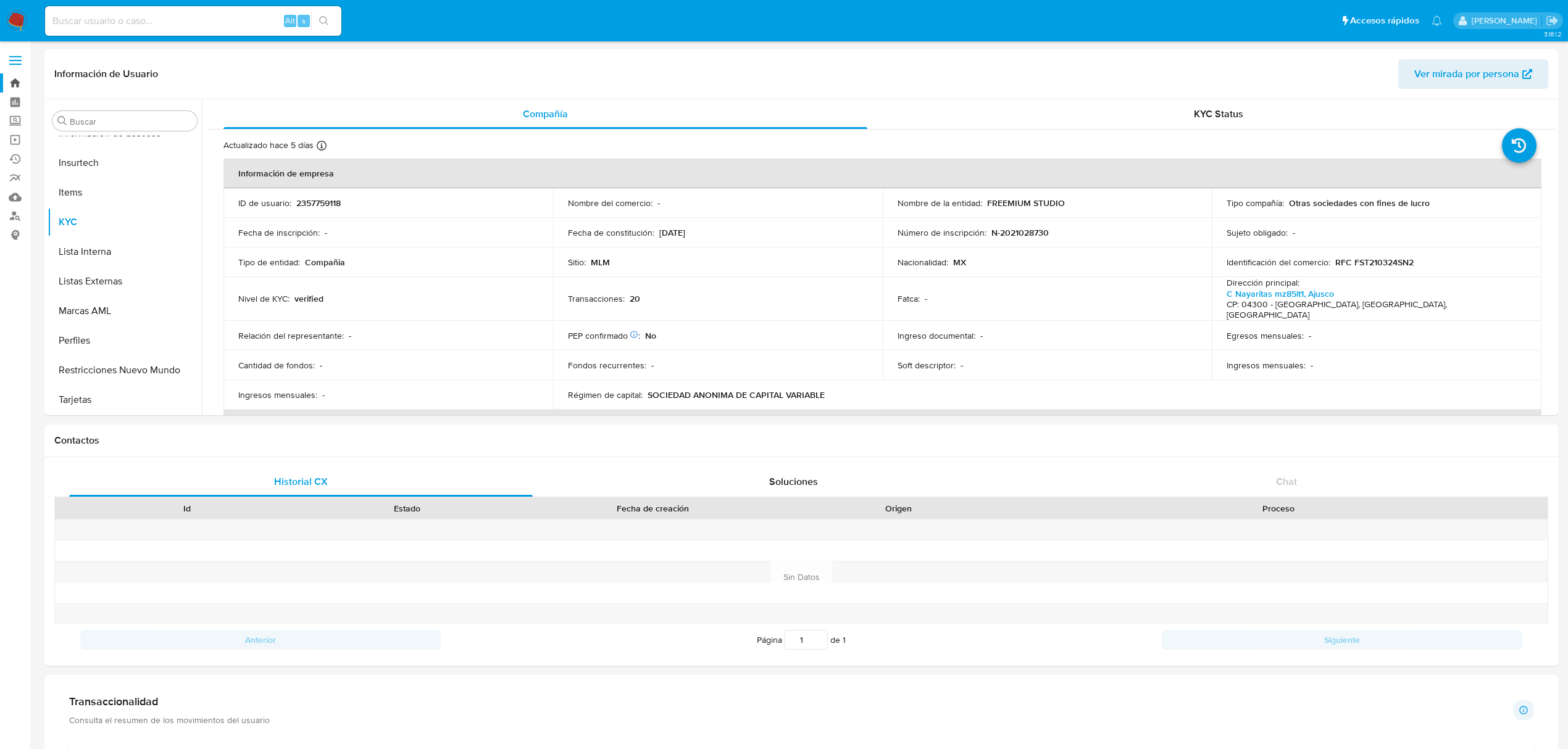
click at [18, 84] on link "Bandeja" at bounding box center [73, 82] width 147 height 19
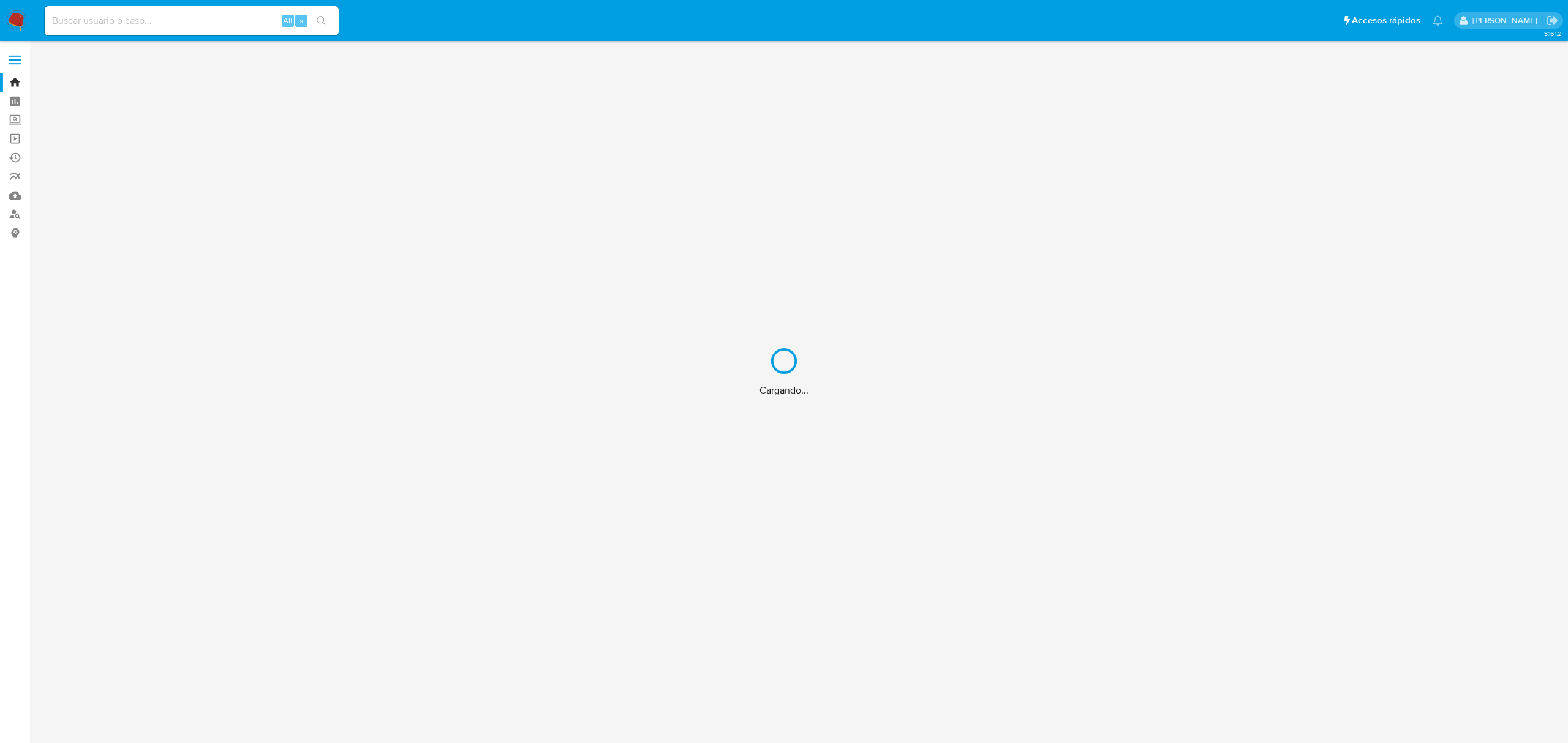
click at [12, 120] on div "Cargando..." at bounding box center [784, 372] width 1568 height 743
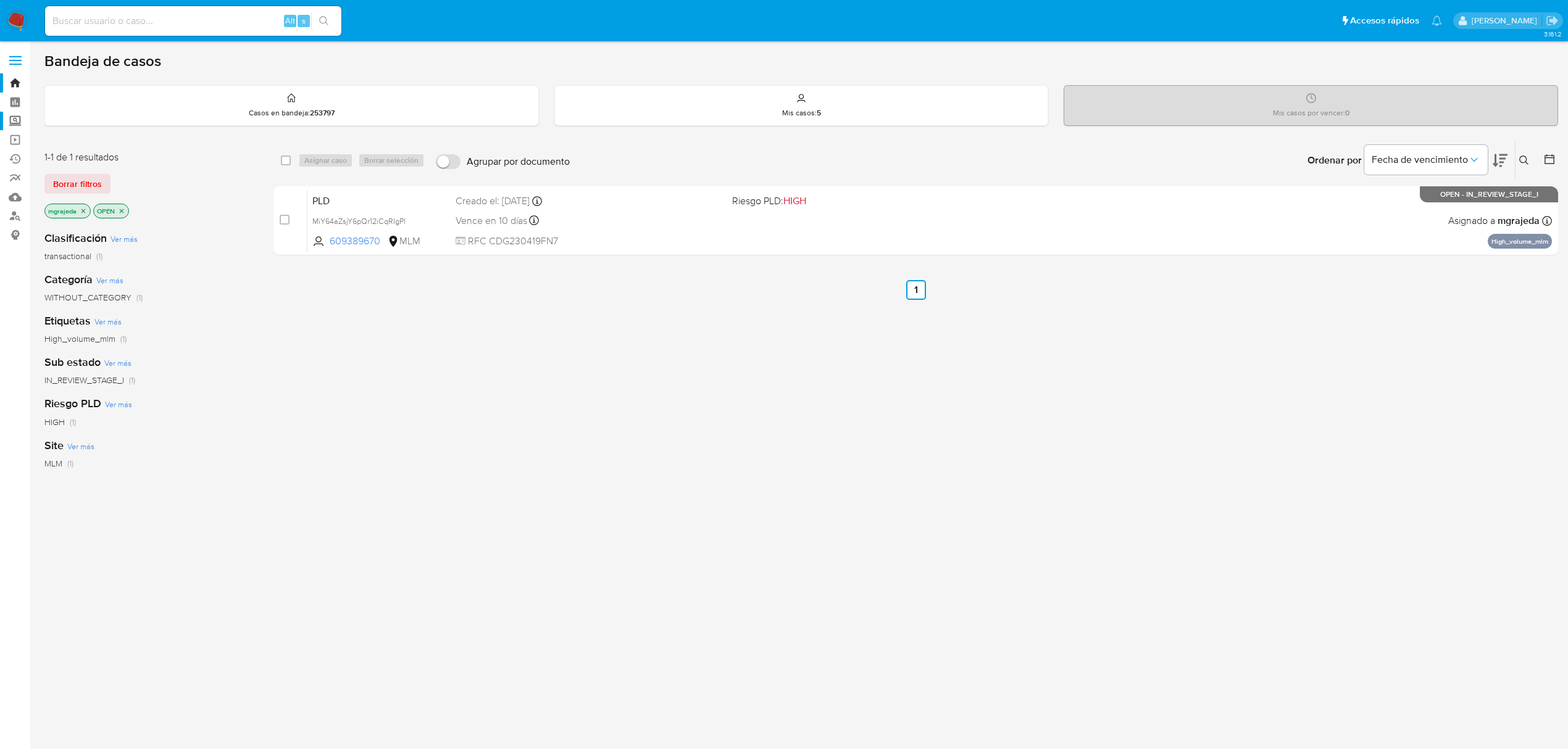
click at [13, 124] on label "Screening" at bounding box center [73, 121] width 147 height 19
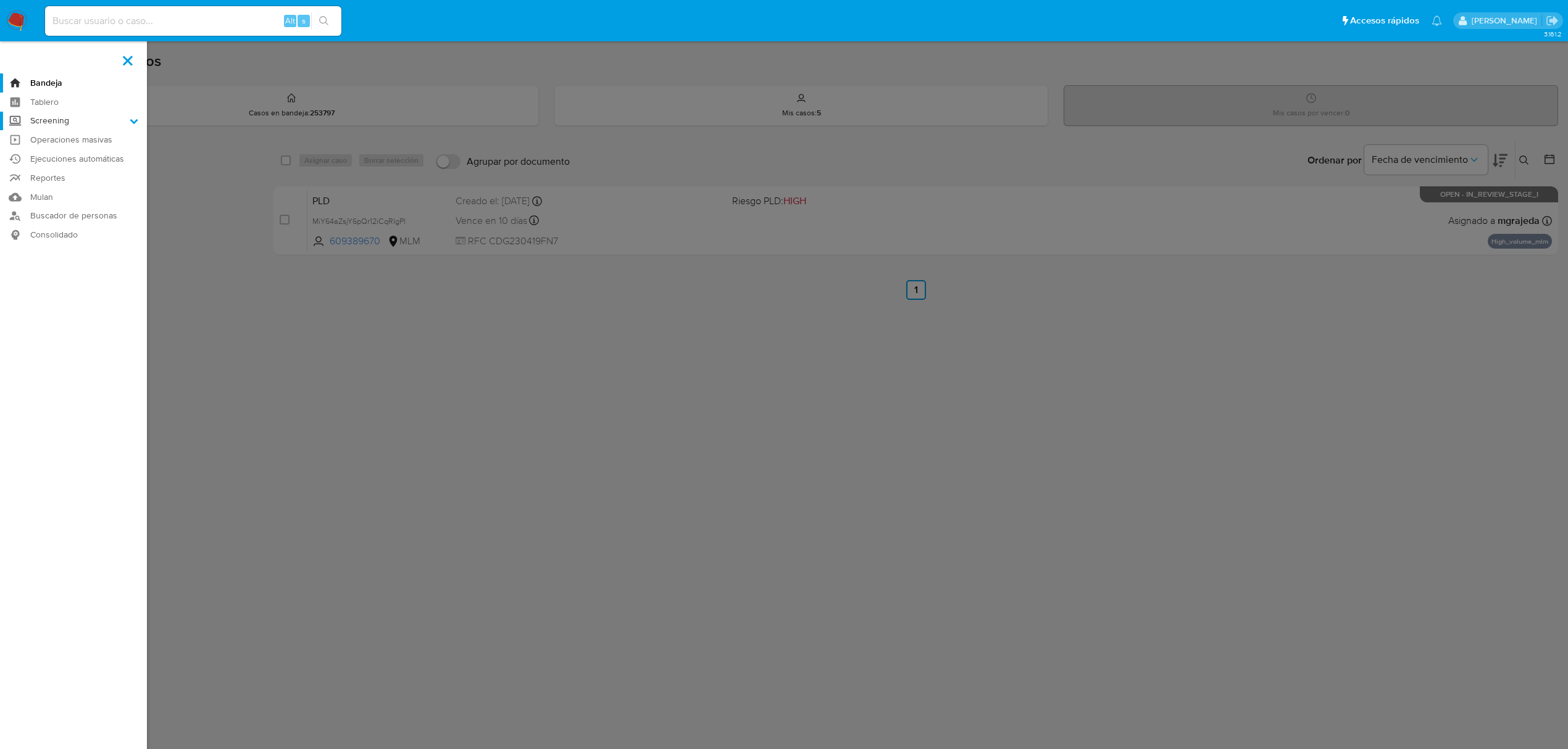
click at [0, 0] on input "Screening" at bounding box center [0, 0] width 0 height 0
drag, startPoint x: 47, startPoint y: 166, endPoint x: 56, endPoint y: 166, distance: 9.0
click at [47, 166] on link "Herramientas" at bounding box center [73, 169] width 147 height 15
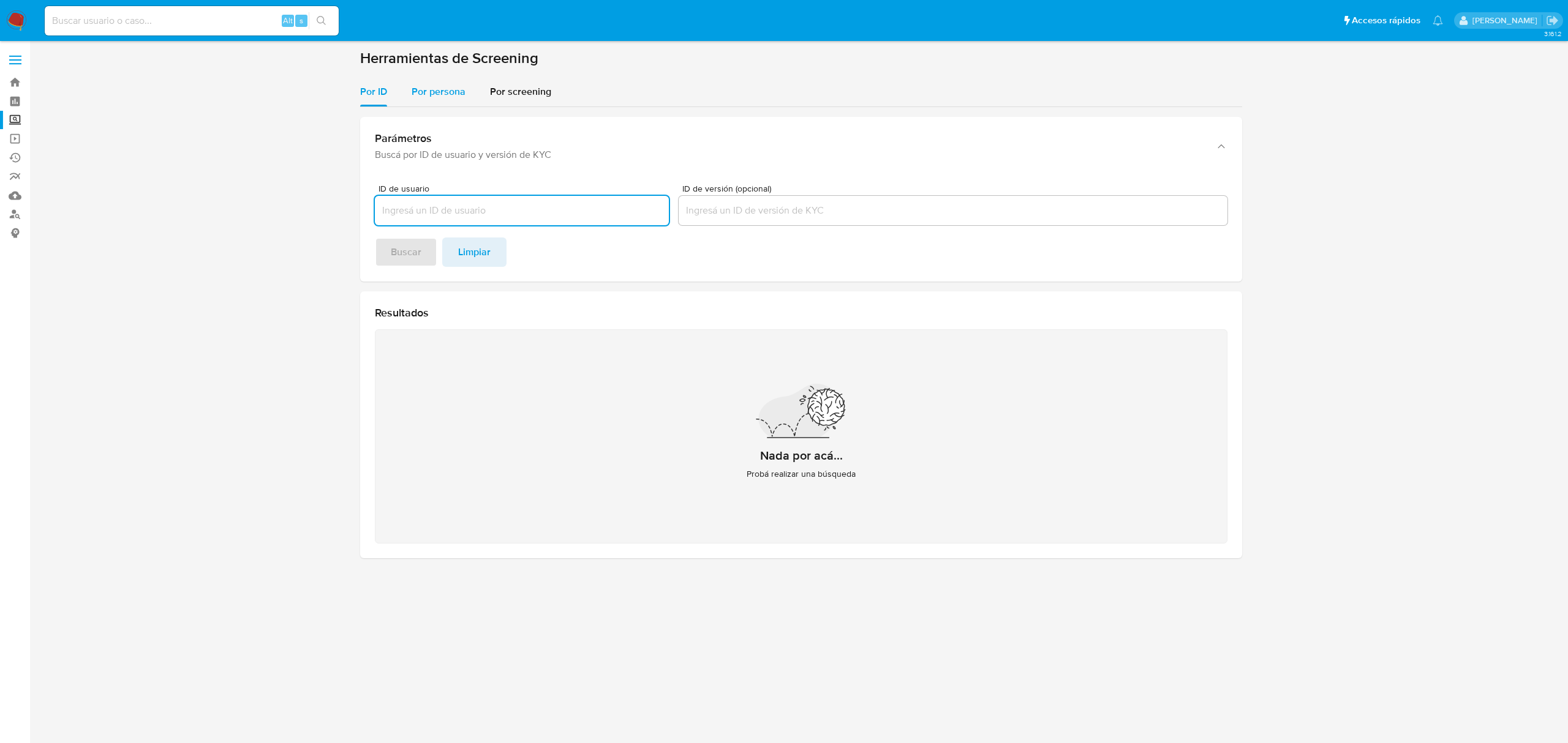
click at [440, 85] on span "Por persona" at bounding box center [438, 92] width 54 height 14
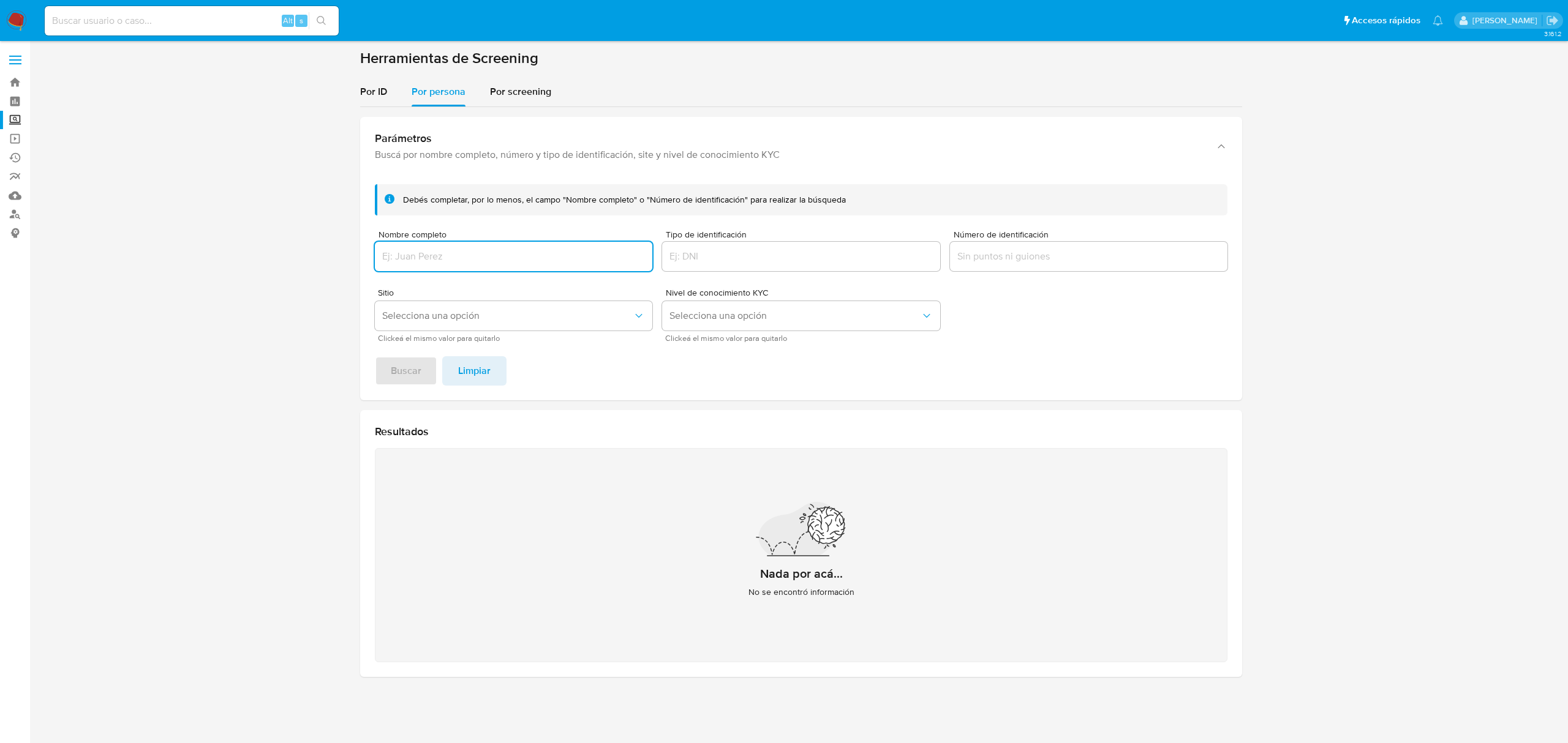
click at [457, 249] on input "Nombre completo" at bounding box center [514, 257] width 277 height 16
type input "JOSE IGNACIO ZARAGOZA AMBROSI"
click at [403, 368] on span "Buscar" at bounding box center [406, 371] width 30 height 27
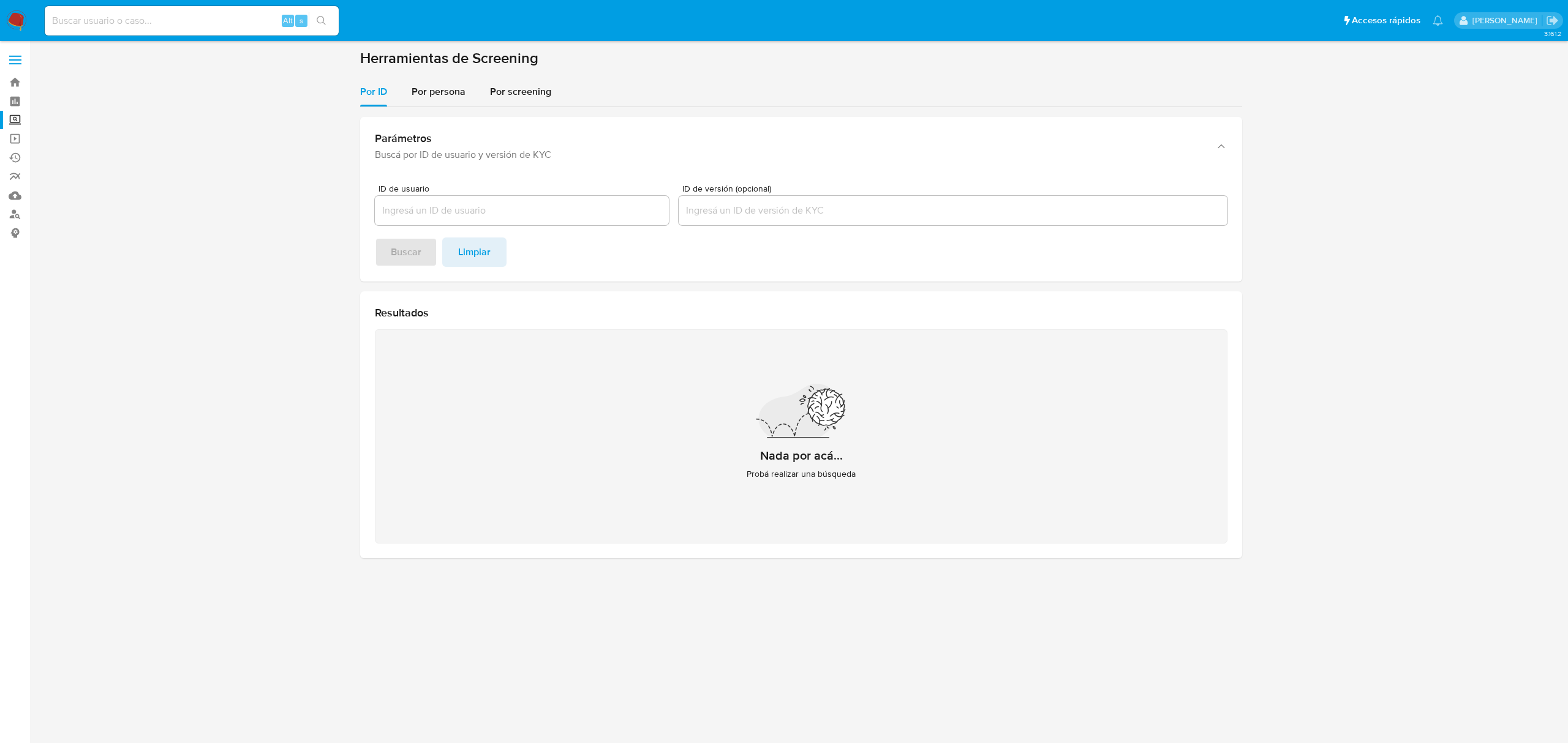
click at [82, 22] on input at bounding box center [191, 20] width 294 height 16
paste input "609389670"
type input "609389670"
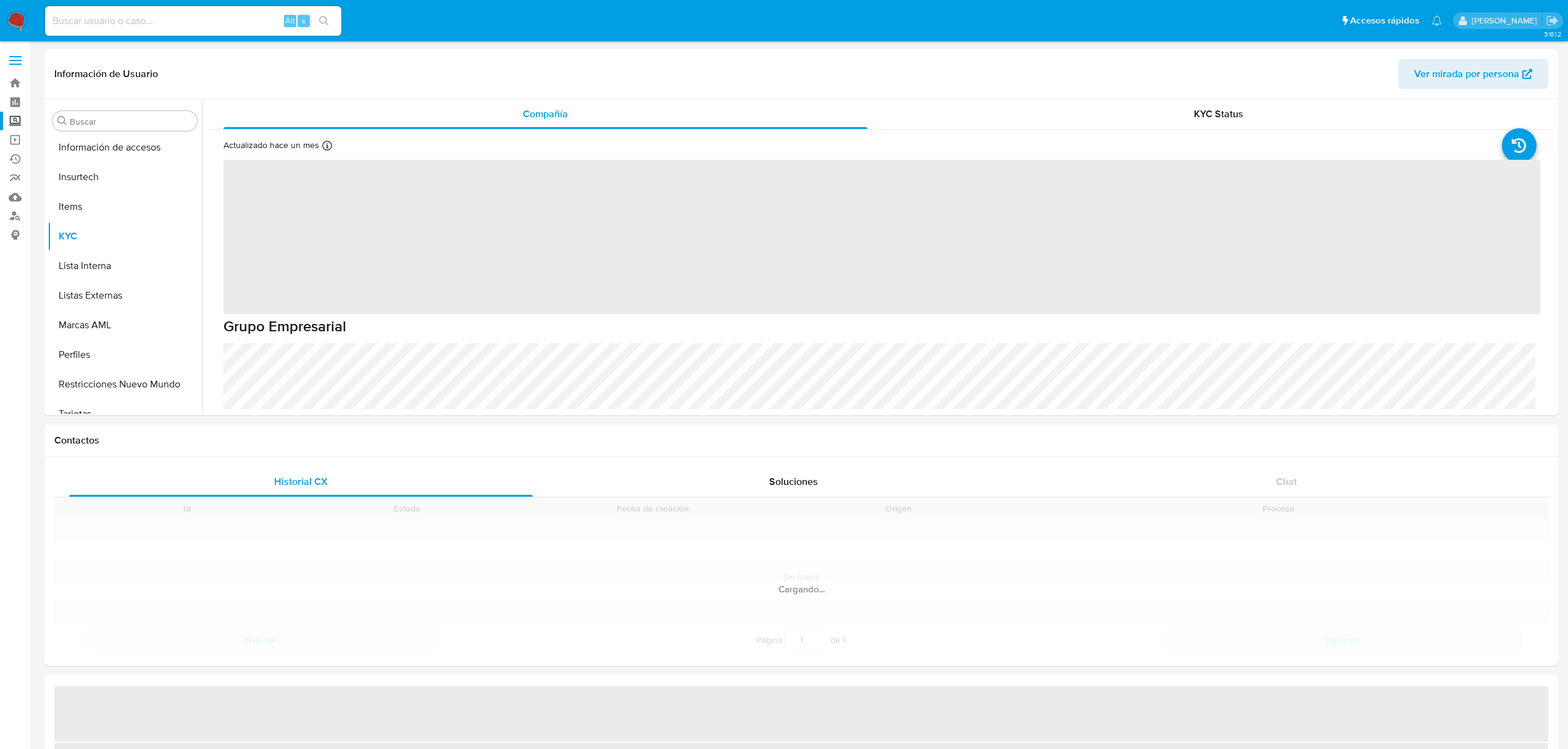
scroll to position [581, 0]
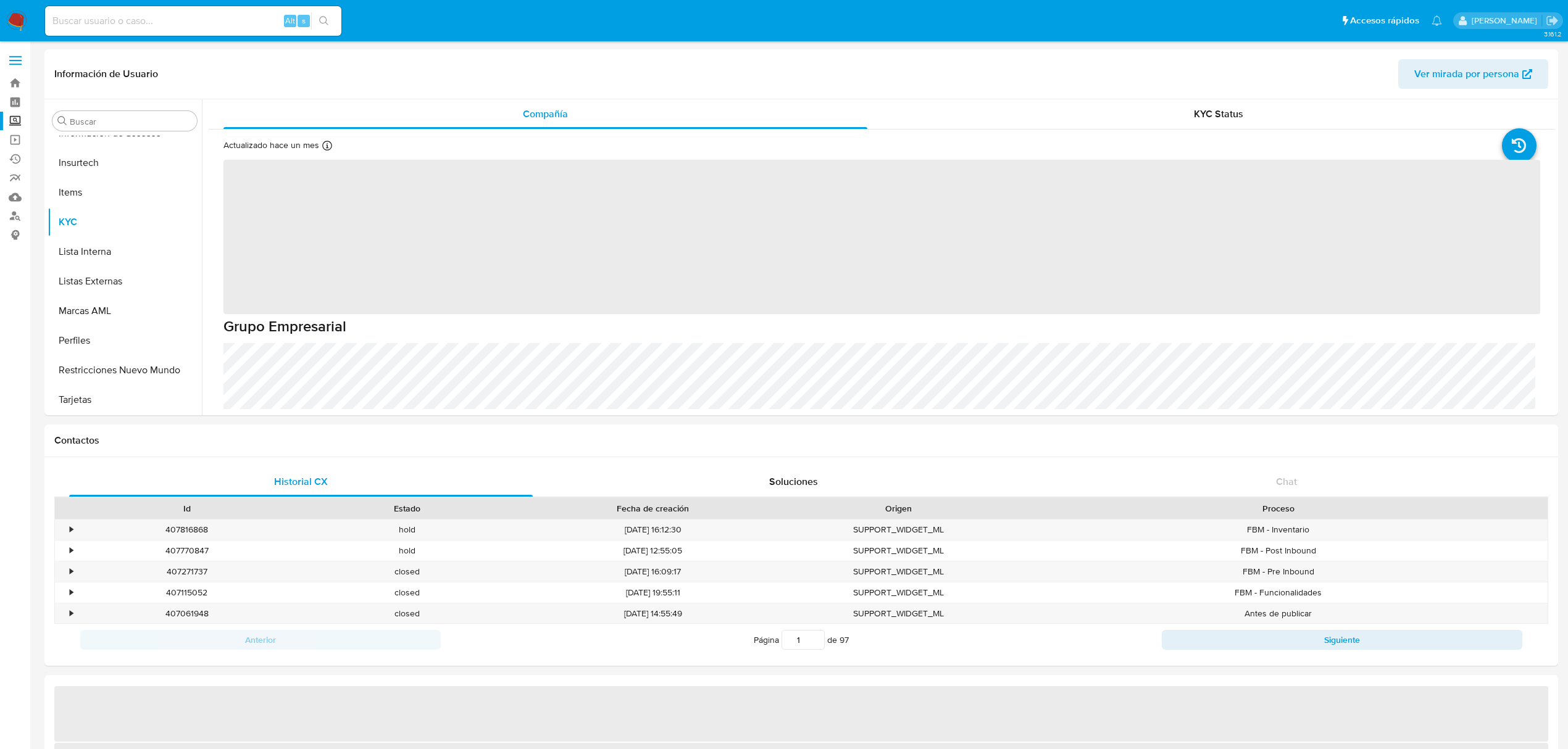
select select "10"
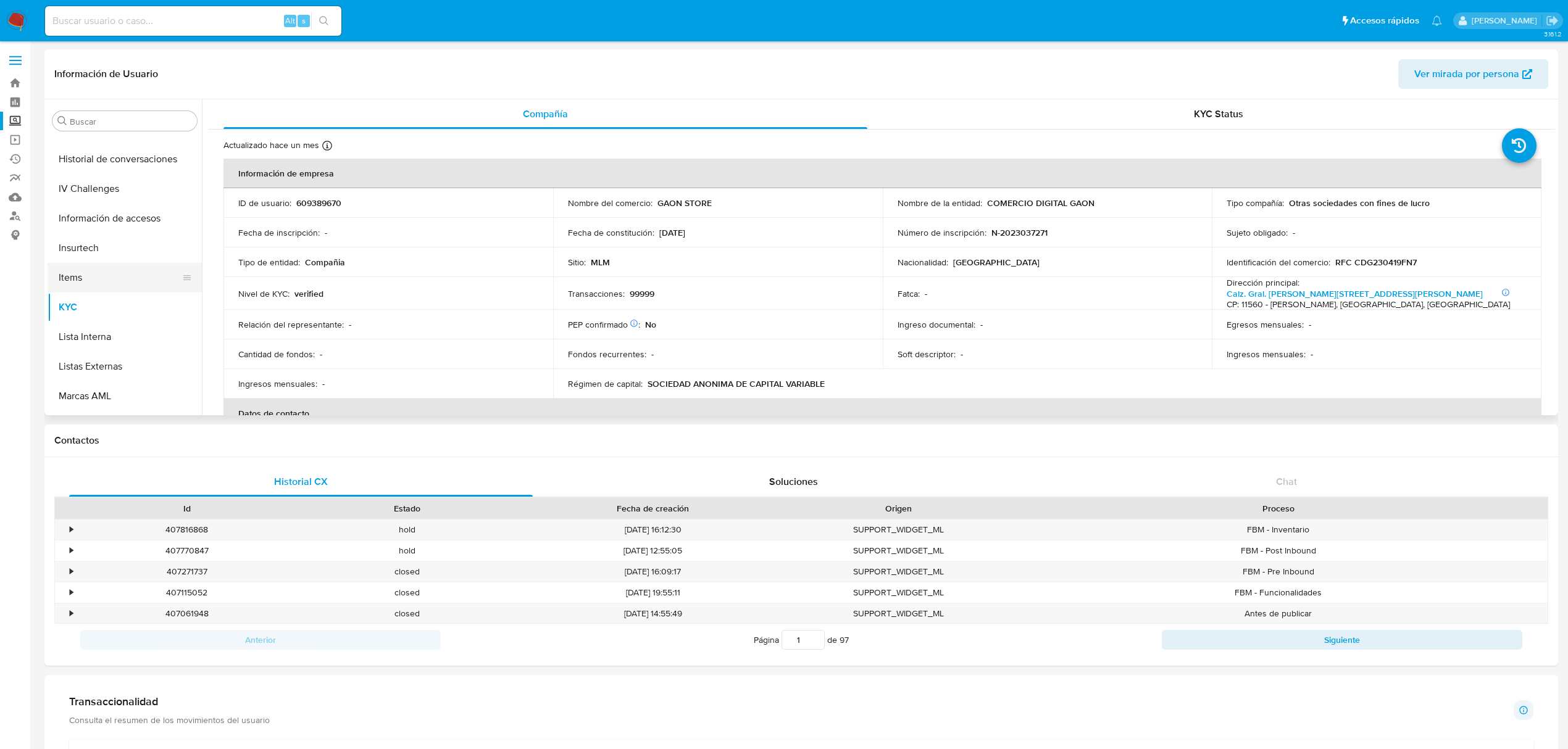
scroll to position [416, 0]
click at [99, 168] on button "Historial Casos" at bounding box center [119, 179] width 144 height 30
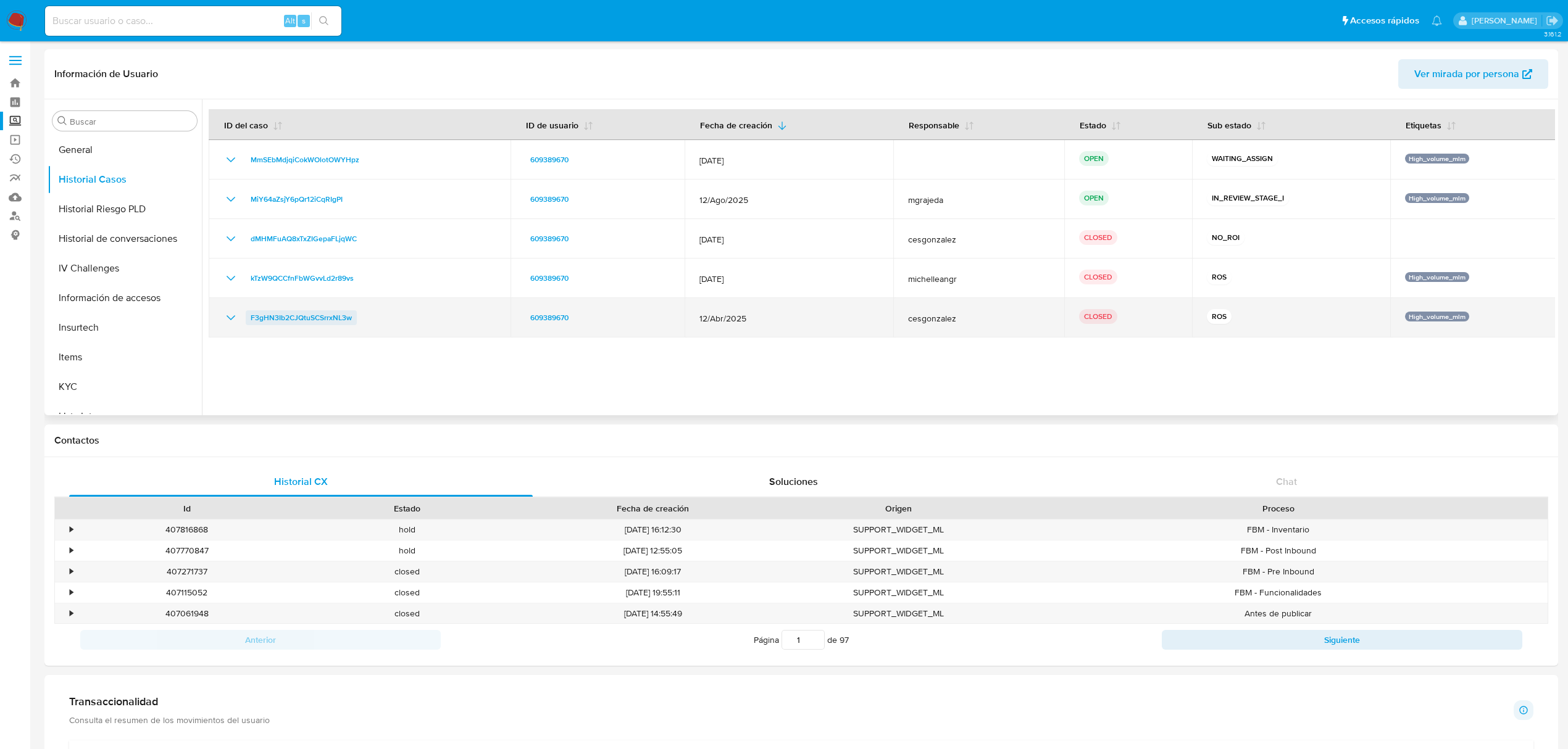
drag, startPoint x: 368, startPoint y: 324, endPoint x: 248, endPoint y: 323, distance: 120.0
click at [248, 323] on div "F3gHN3Ib2CJQtuSCSrrxNL3w" at bounding box center [359, 318] width 272 height 15
